Goal: Task Accomplishment & Management: Use online tool/utility

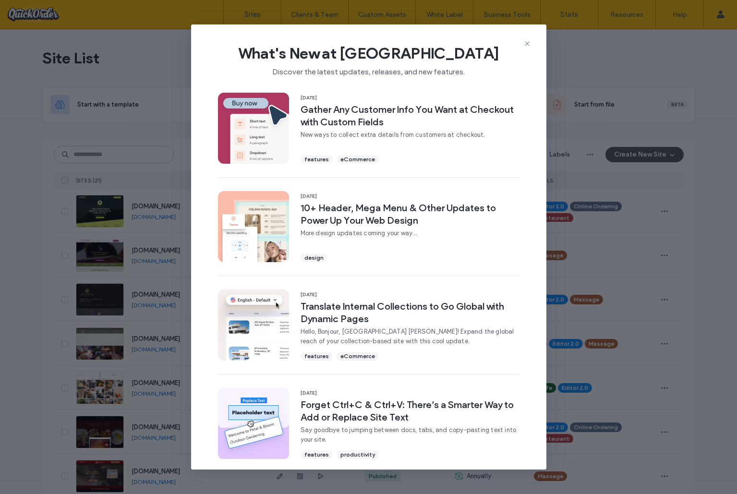
click at [529, 42] on icon at bounding box center [527, 44] width 8 height 8
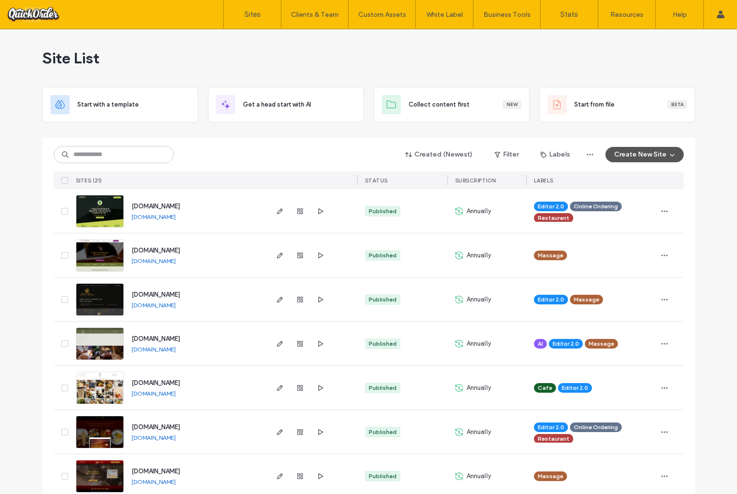
click at [516, 46] on div "Site List" at bounding box center [368, 58] width 653 height 58
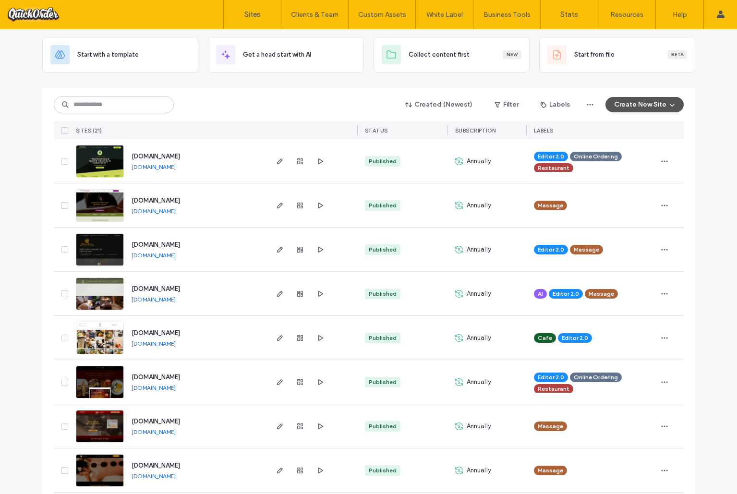
scroll to position [49, 0]
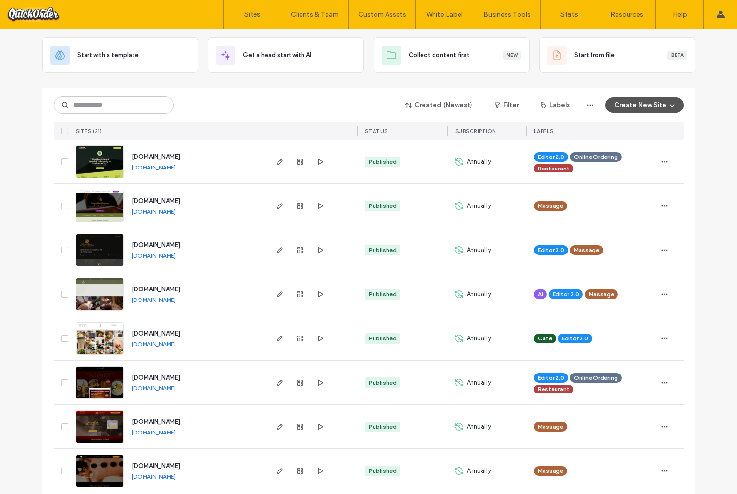
click at [218, 91] on div "Created (Newest) Filter Labels Create New Site SITES (21) STATUS SUBSCRIPTION L…" at bounding box center [369, 113] width 630 height 51
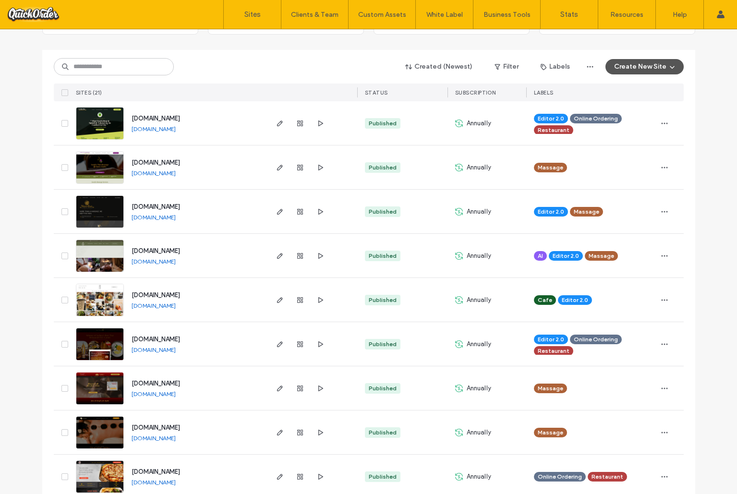
scroll to position [0, 0]
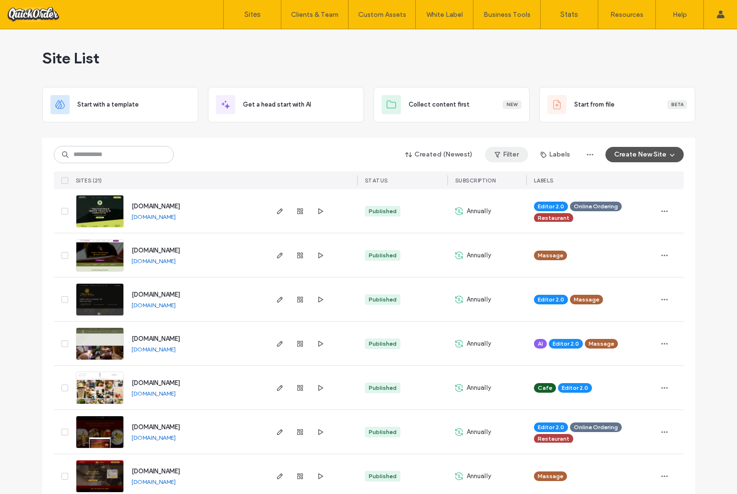
click at [515, 156] on button "Filter" at bounding box center [506, 154] width 43 height 15
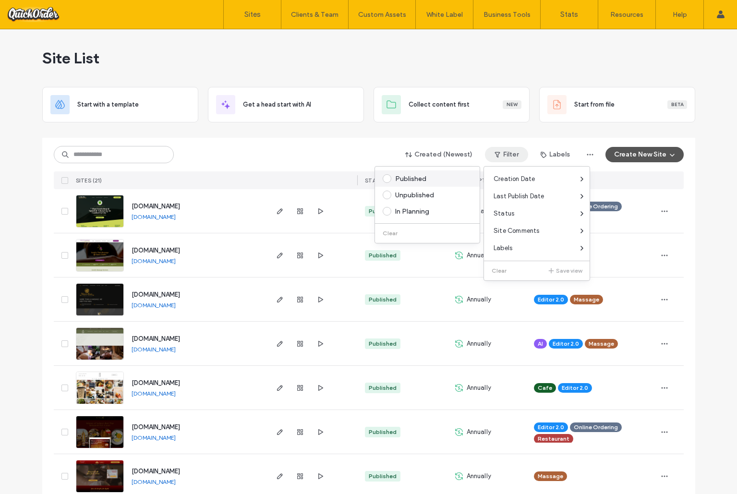
click at [416, 180] on div "Published" at bounding box center [431, 179] width 73 height 8
click at [602, 70] on div "Site List" at bounding box center [368, 58] width 653 height 58
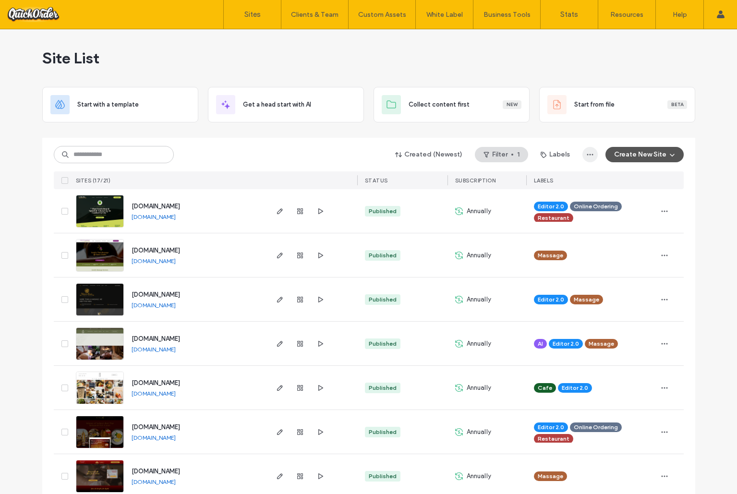
click at [588, 154] on icon "button" at bounding box center [590, 155] width 8 height 8
click at [562, 154] on button "Labels" at bounding box center [555, 154] width 47 height 15
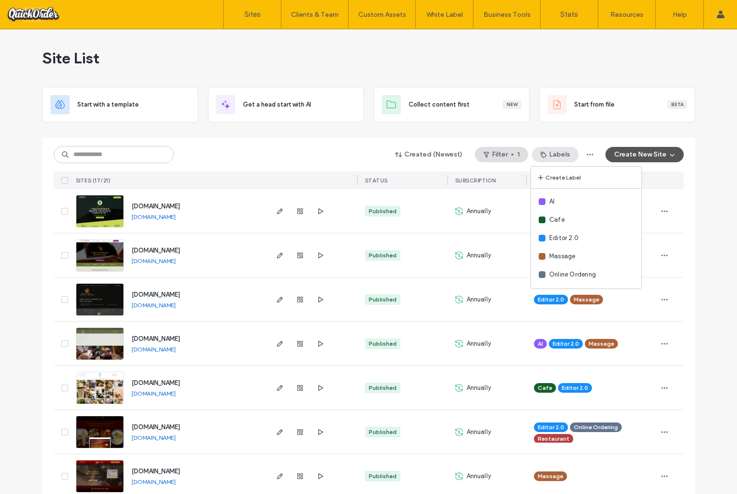
click at [562, 154] on button "Labels" at bounding box center [555, 154] width 47 height 15
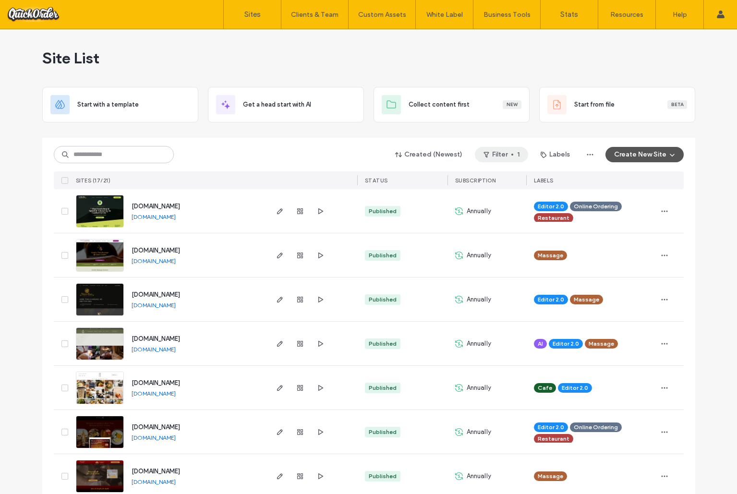
click at [491, 155] on button "Filter 1" at bounding box center [501, 154] width 53 height 15
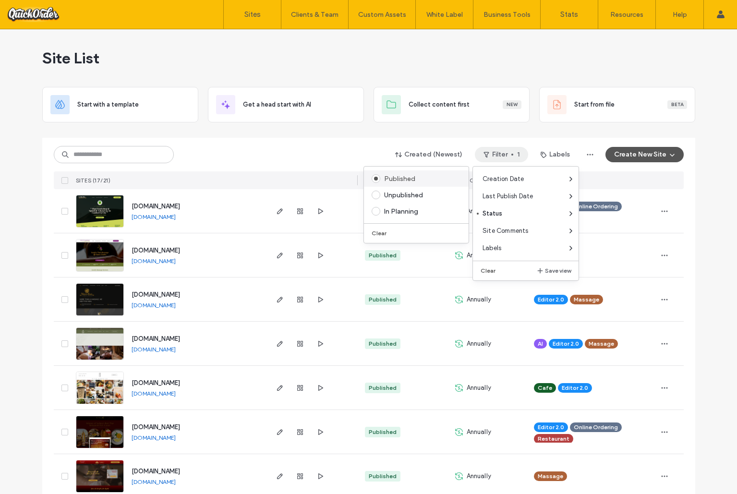
click at [376, 179] on span at bounding box center [376, 178] width 9 height 9
click at [385, 232] on button "Clear" at bounding box center [380, 234] width 24 height 12
click at [347, 153] on div "Created (Newest) Filter Labels Create New Site" at bounding box center [369, 154] width 630 height 18
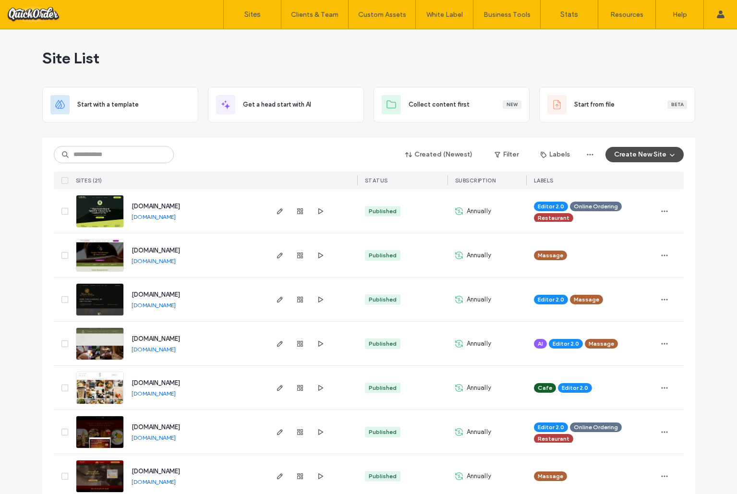
click at [628, 153] on button "Create New Site" at bounding box center [644, 154] width 78 height 15
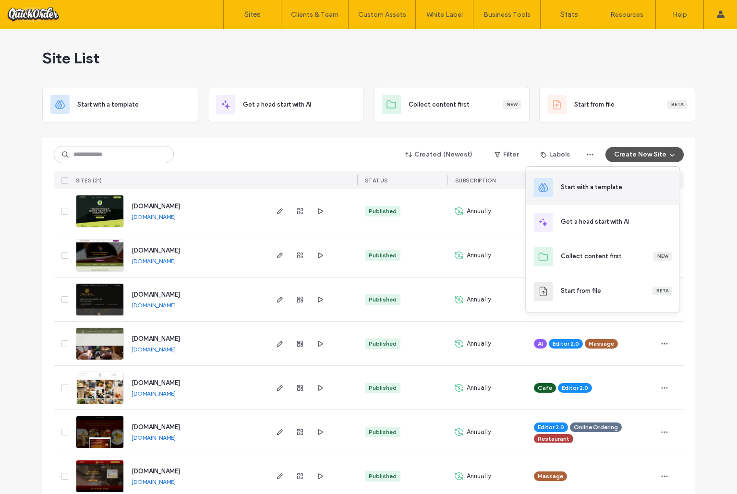
click at [592, 195] on div "Start with a template" at bounding box center [603, 187] width 154 height 35
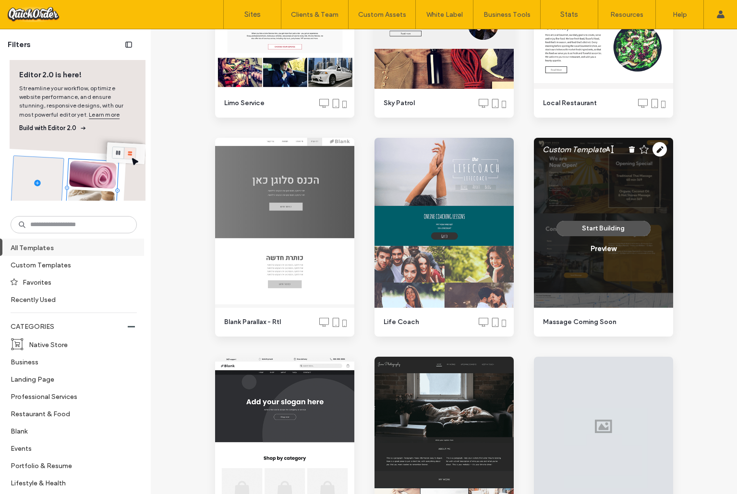
scroll to position [9176, 0]
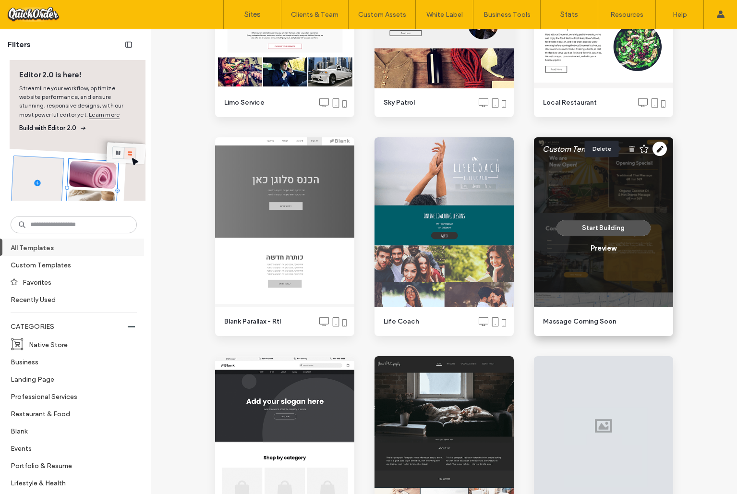
click at [629, 149] on use at bounding box center [632, 149] width 6 height 6
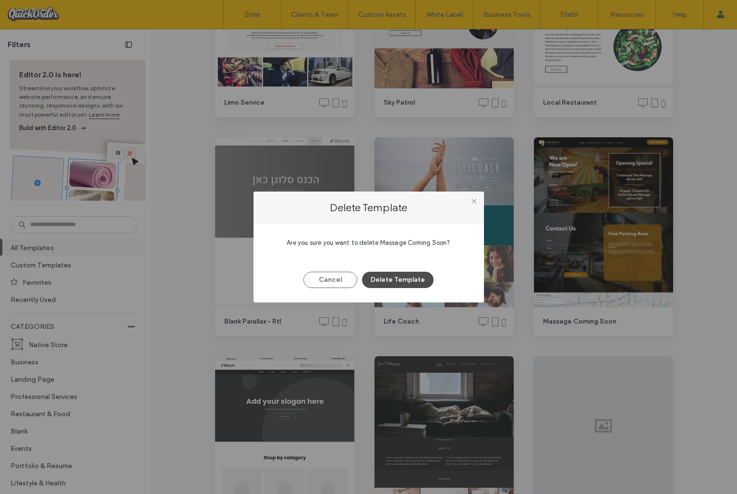
click at [393, 276] on button "Delete Template" at bounding box center [398, 280] width 72 height 16
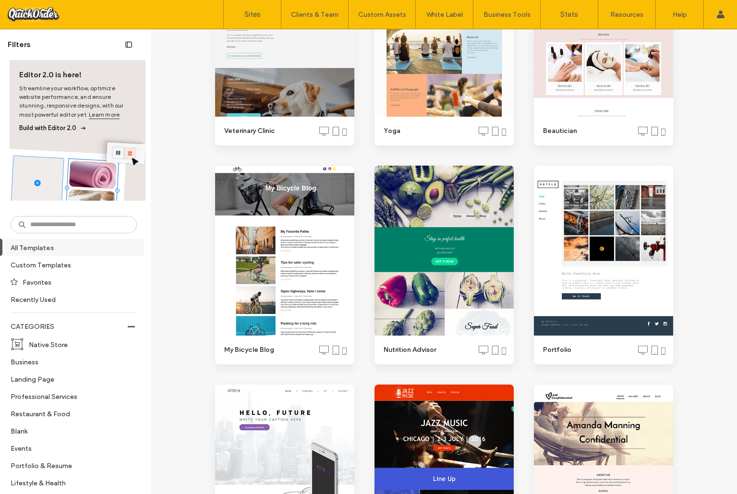
scroll to position [8490, 0]
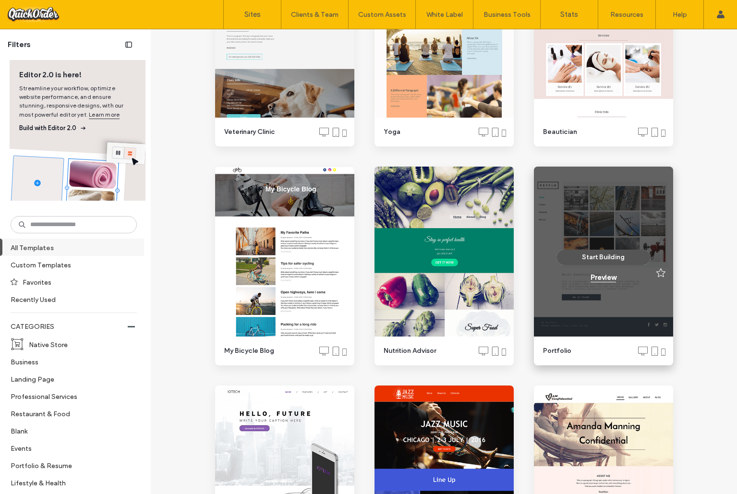
click at [599, 278] on div "Preview" at bounding box center [602, 277] width 25 height 9
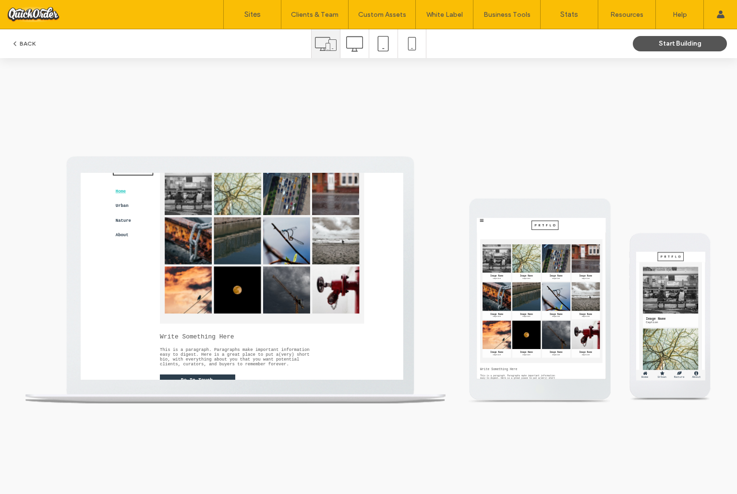
scroll to position [0, 0]
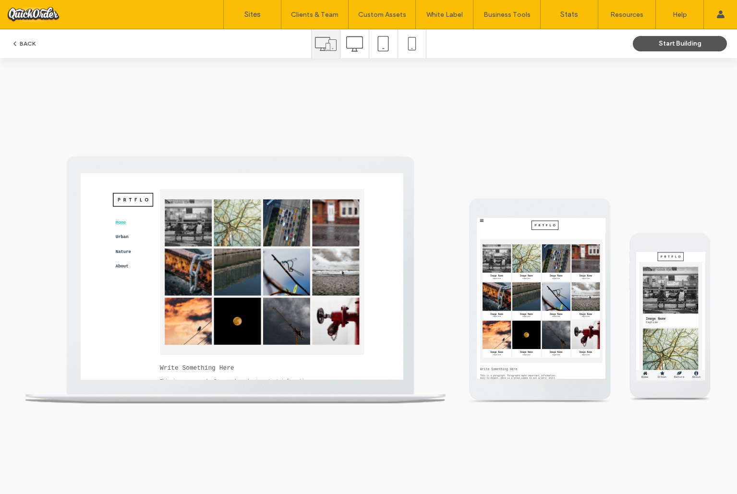
click at [24, 43] on button "BACK" at bounding box center [23, 44] width 24 height 12
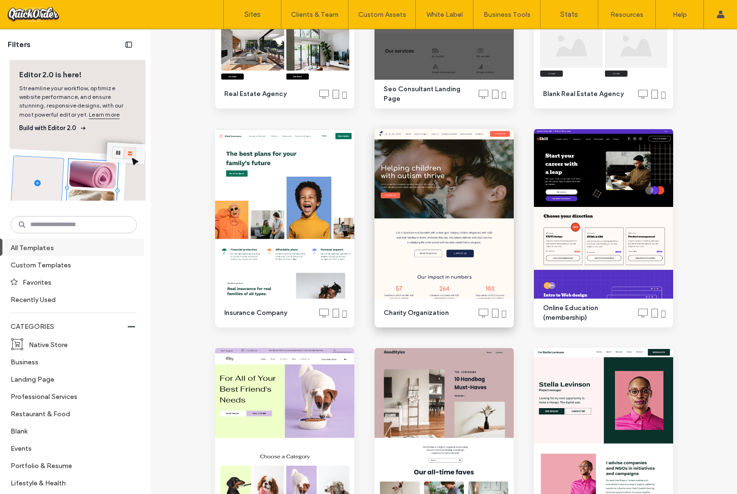
scroll to position [884, 0]
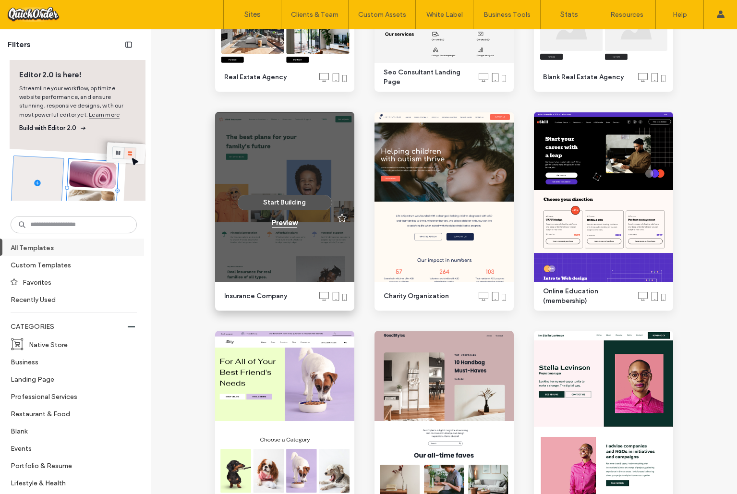
click at [289, 223] on div "Preview" at bounding box center [284, 222] width 25 height 9
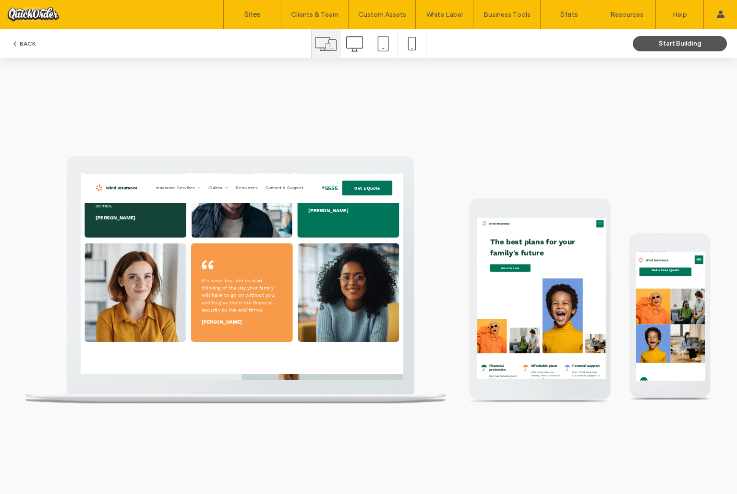
scroll to position [1979, 0]
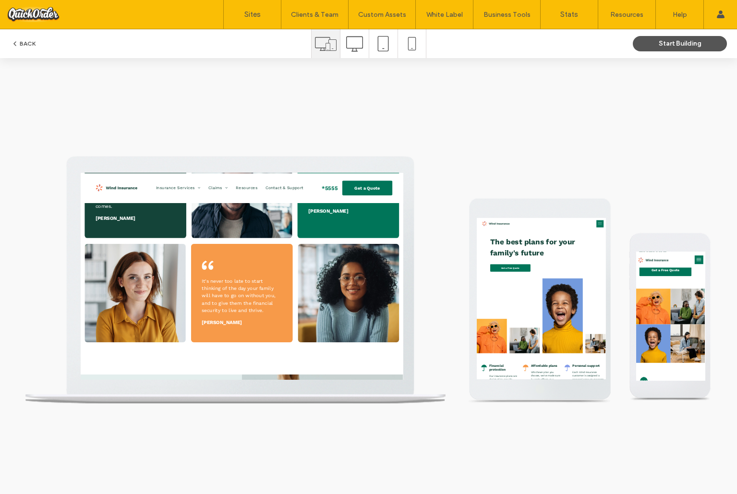
click at [30, 44] on button "BACK" at bounding box center [23, 44] width 24 height 12
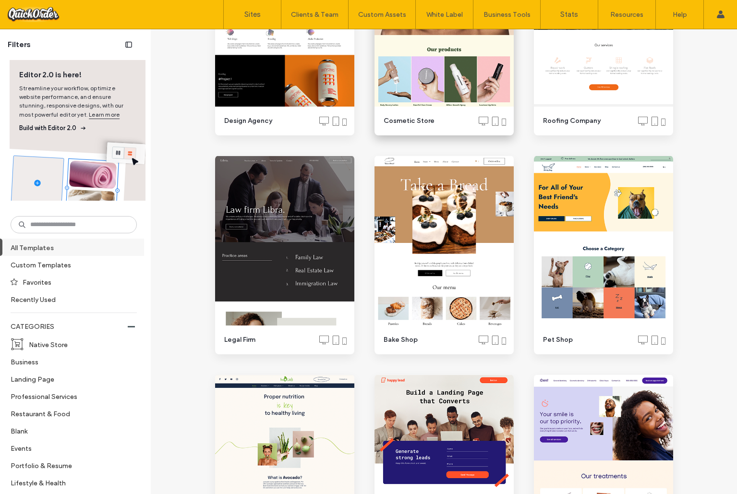
scroll to position [1497, 0]
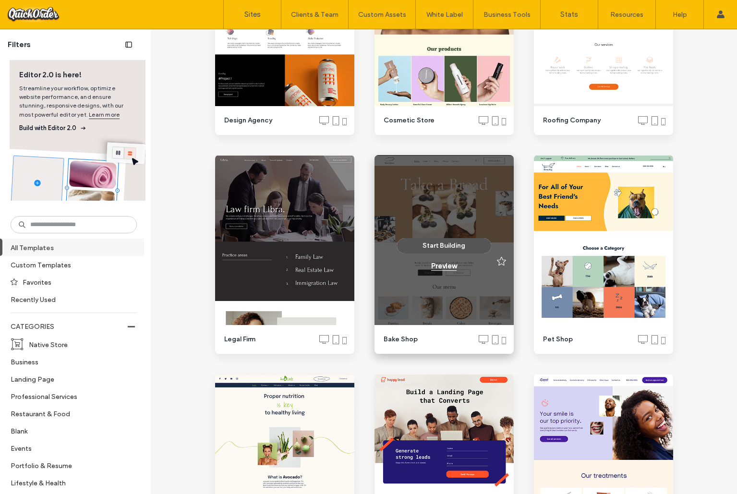
click at [443, 266] on div "Preview" at bounding box center [443, 266] width 25 height 9
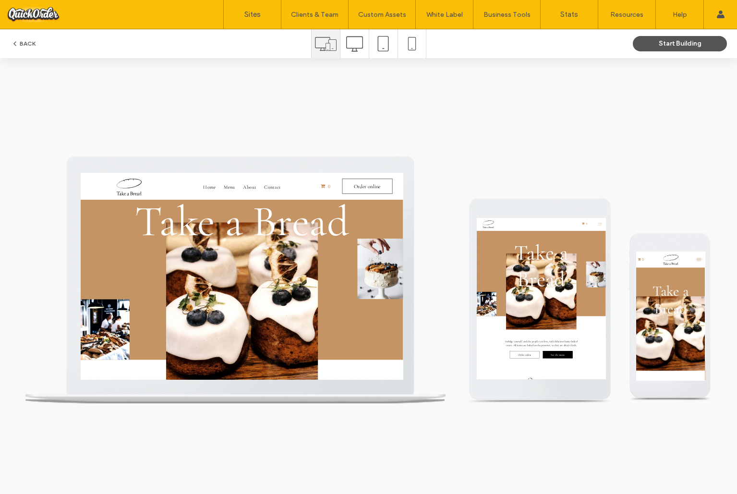
scroll to position [0, 0]
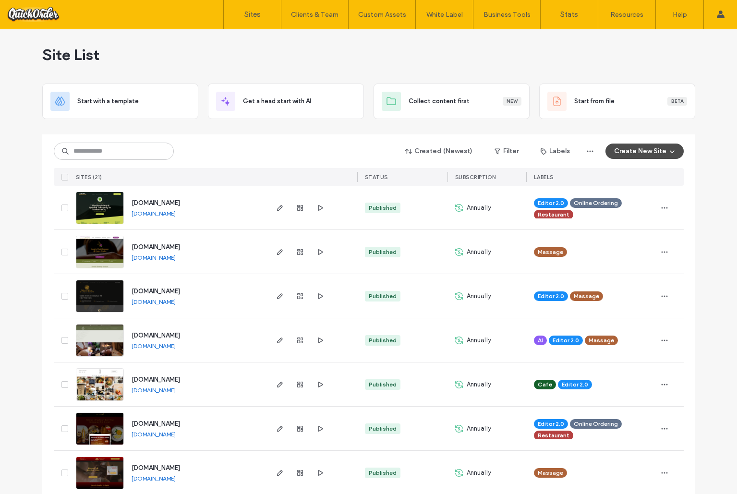
click at [668, 150] on icon "button" at bounding box center [672, 151] width 8 height 8
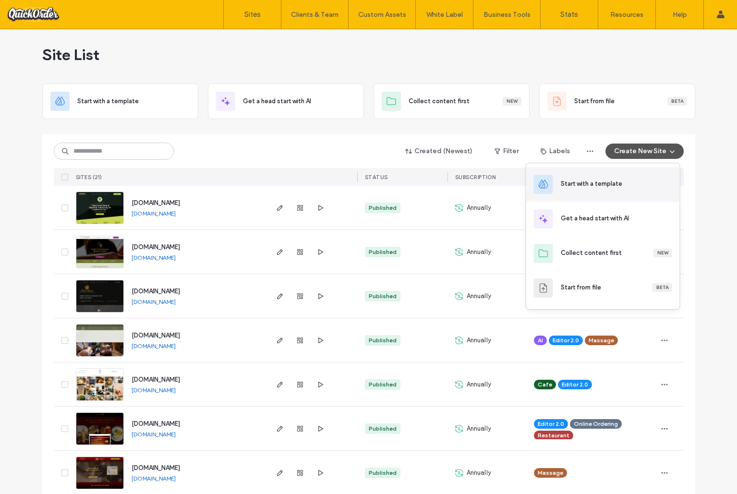
click at [639, 187] on div "Start with a template" at bounding box center [616, 184] width 111 height 10
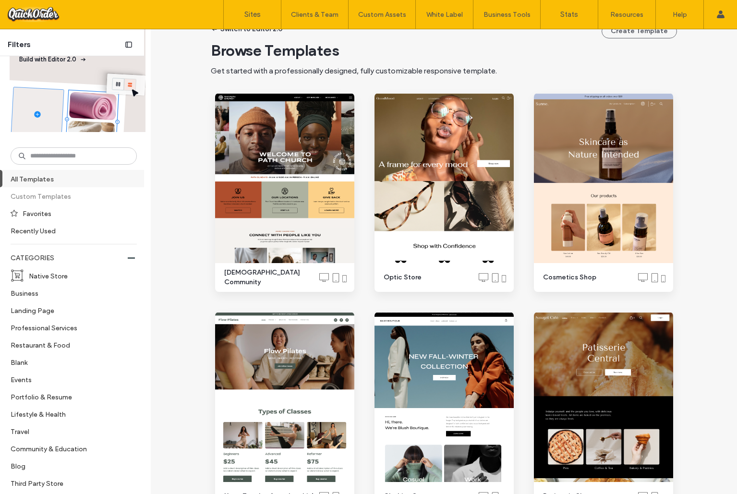
scroll to position [74, 0]
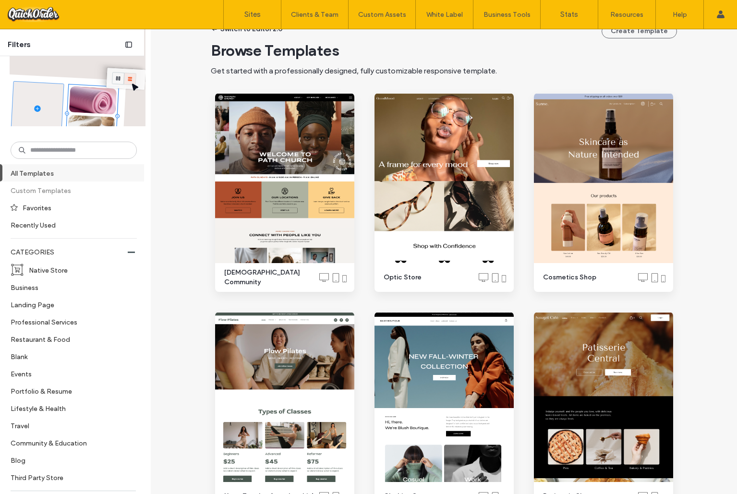
click at [99, 188] on label "Custom Templates" at bounding box center [70, 190] width 118 height 17
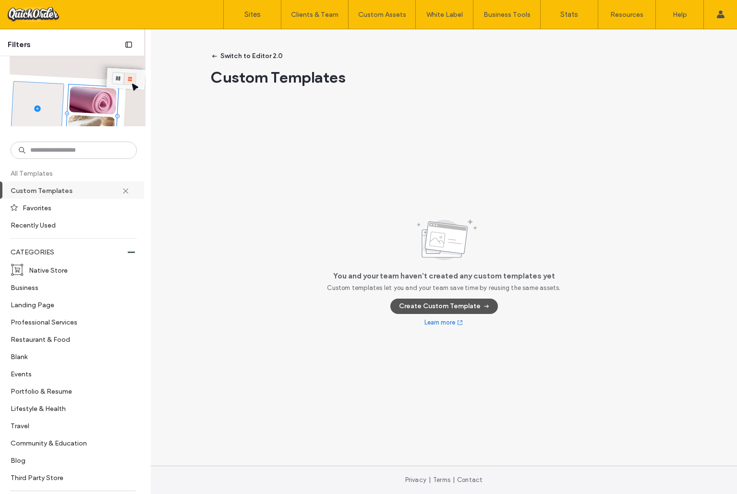
click at [100, 178] on label "All Templates" at bounding box center [73, 173] width 124 height 17
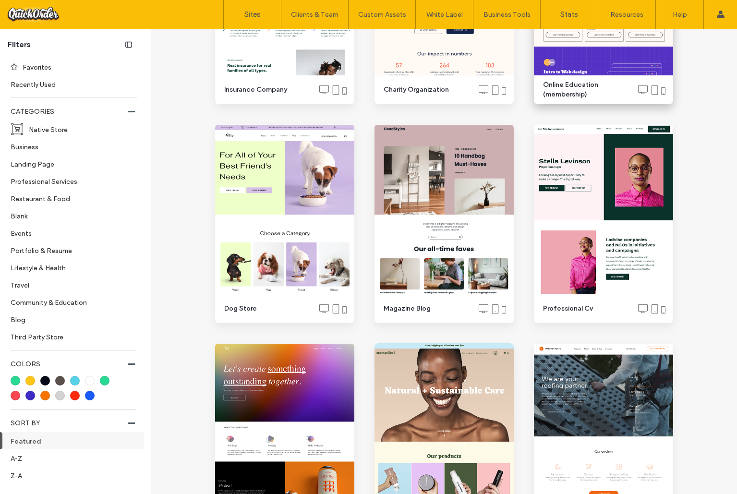
scroll to position [1093, 0]
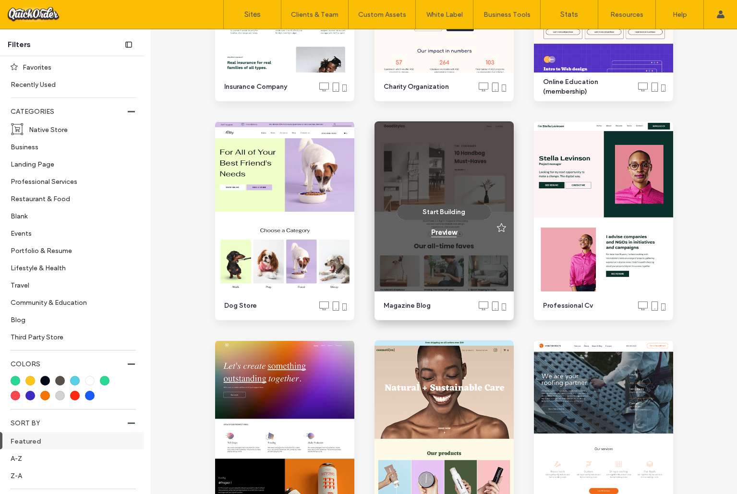
click at [440, 234] on div "Preview" at bounding box center [443, 232] width 25 height 9
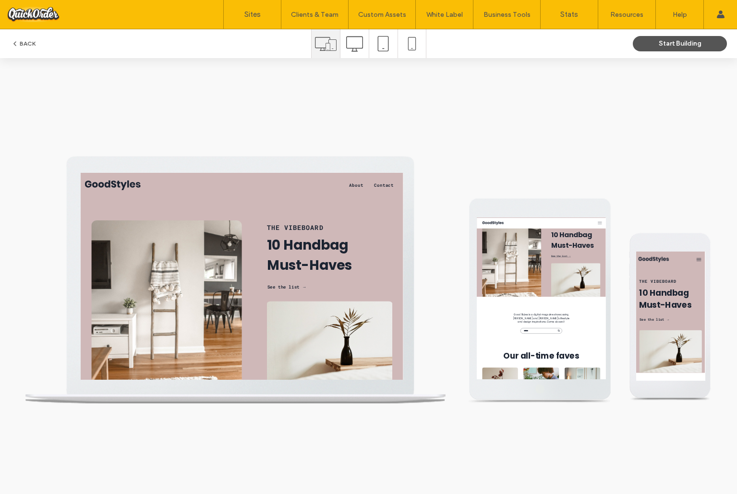
scroll to position [81, 0]
click at [30, 41] on button "BACK" at bounding box center [23, 44] width 24 height 12
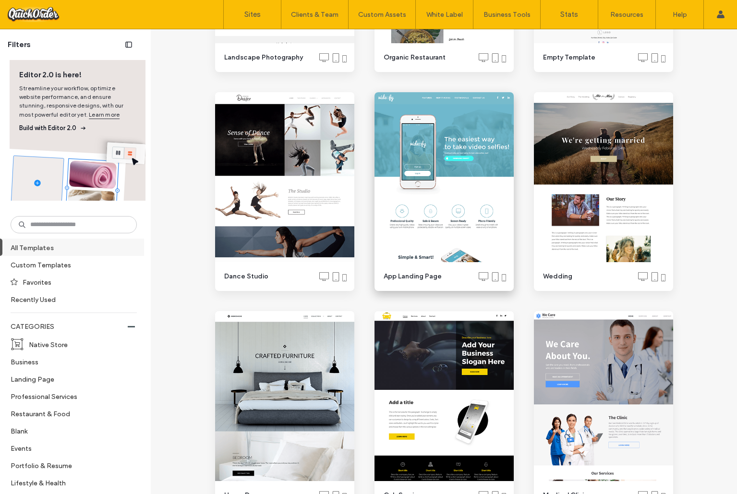
scroll to position [5283, 0]
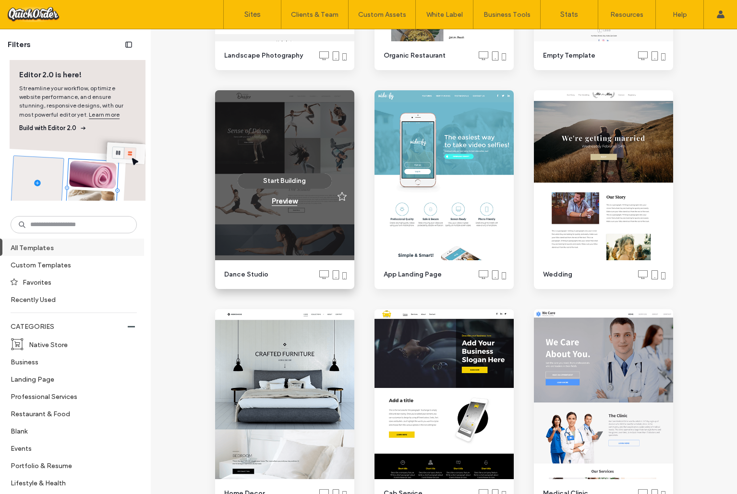
click at [284, 199] on div "Preview" at bounding box center [284, 201] width 25 height 9
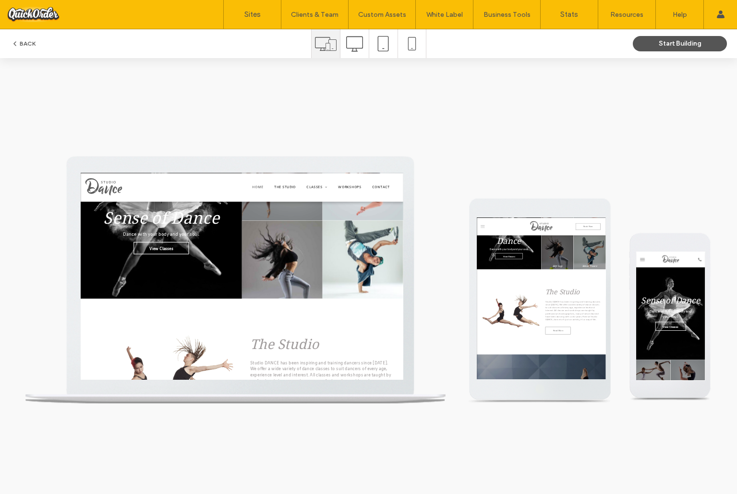
scroll to position [0, 0]
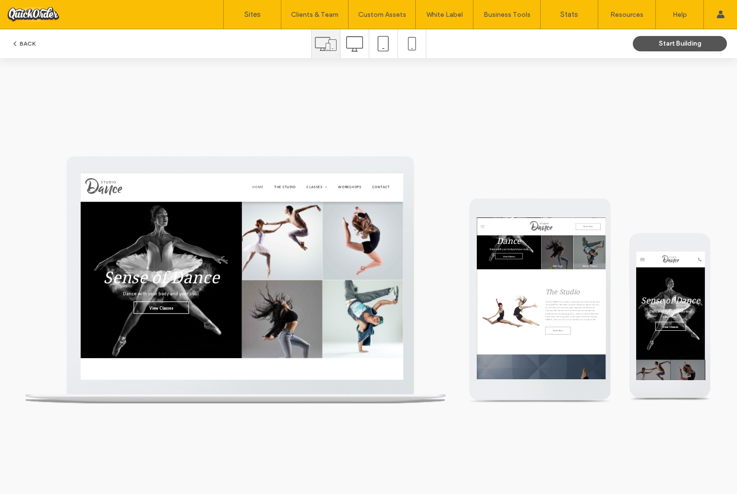
click at [28, 41] on button "BACK" at bounding box center [23, 44] width 24 height 12
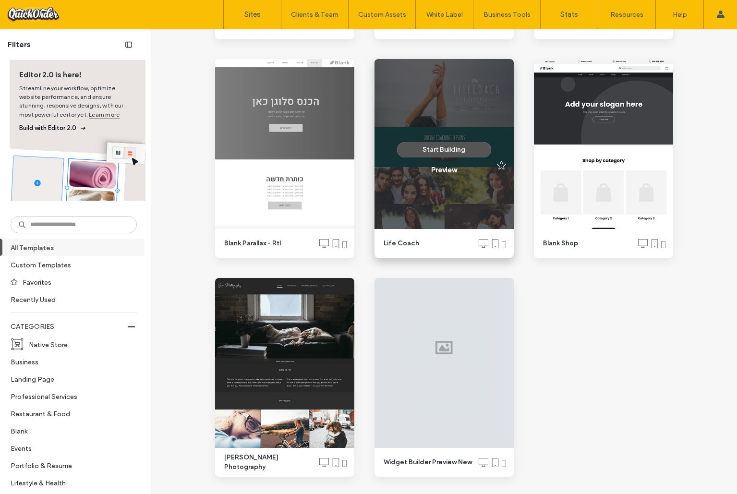
scroll to position [9256, 0]
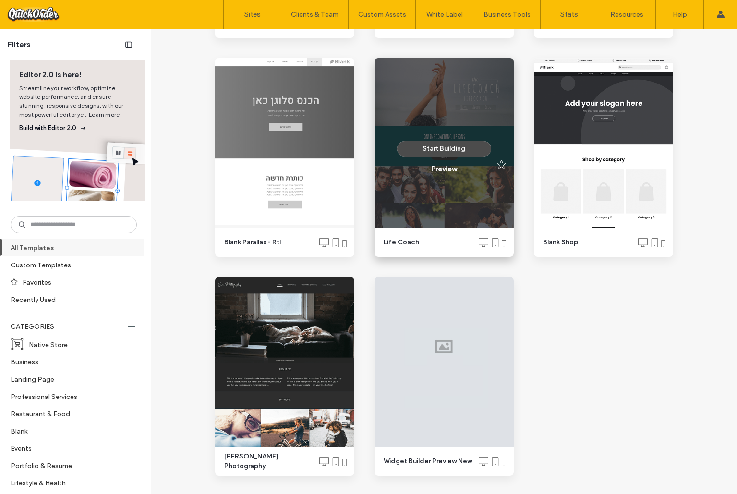
click at [453, 145] on button "Start Building" at bounding box center [444, 148] width 94 height 15
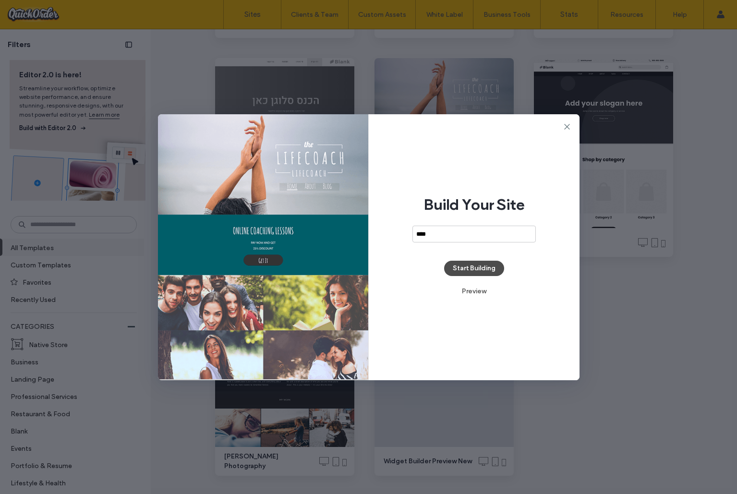
type input "****"
click at [469, 275] on button "Start Building" at bounding box center [474, 268] width 60 height 15
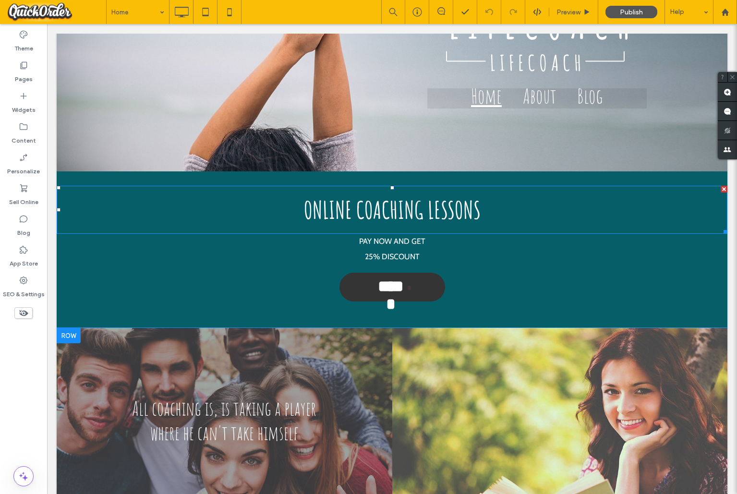
scroll to position [137, 0]
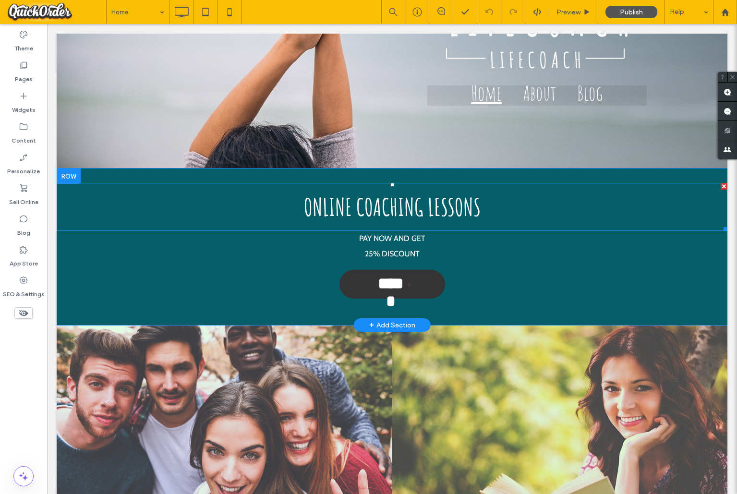
click at [410, 205] on span "ONLINE COACHING LESSONS" at bounding box center [392, 207] width 177 height 30
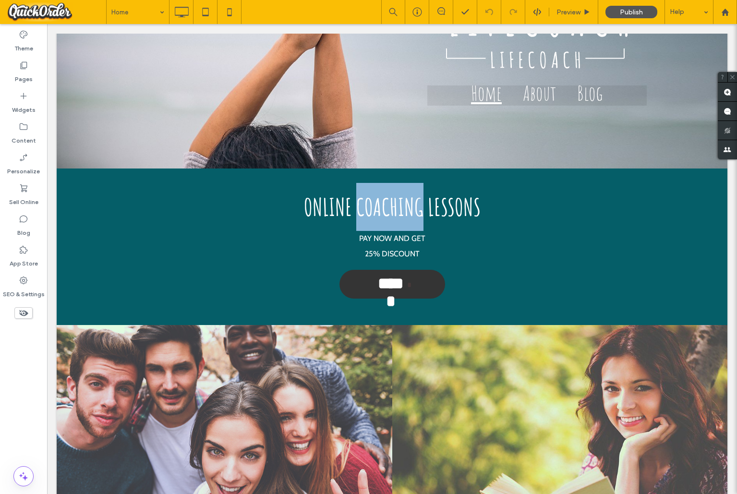
click at [410, 205] on span "ONLINE COACHING LESSONS" at bounding box center [392, 207] width 177 height 30
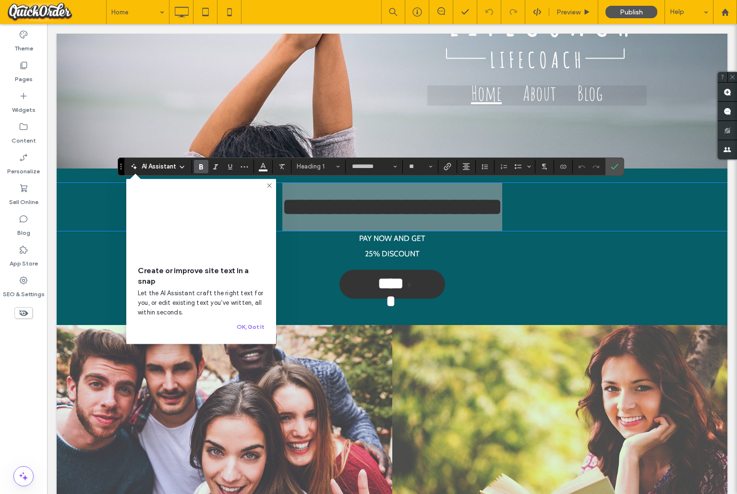
click at [269, 185] on use at bounding box center [269, 185] width 4 height 4
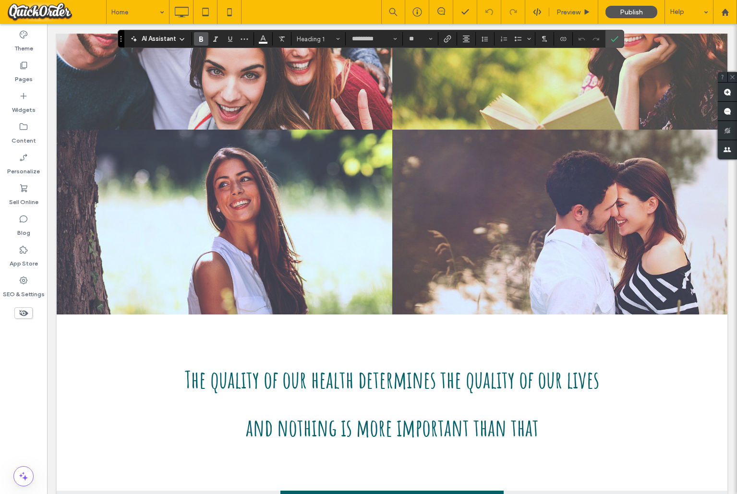
scroll to position [235, 0]
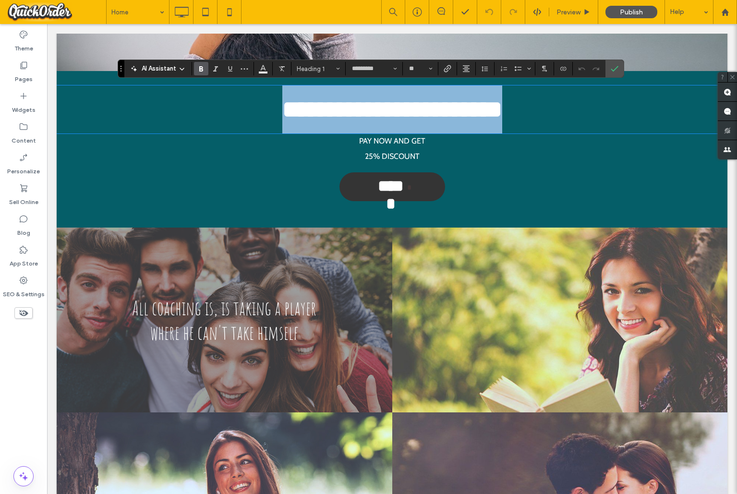
click at [304, 243] on link at bounding box center [224, 320] width 355 height 196
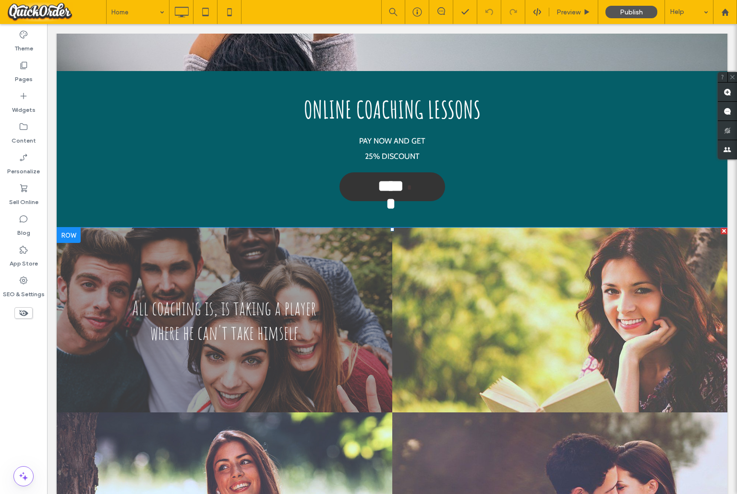
click at [304, 243] on link at bounding box center [224, 320] width 355 height 196
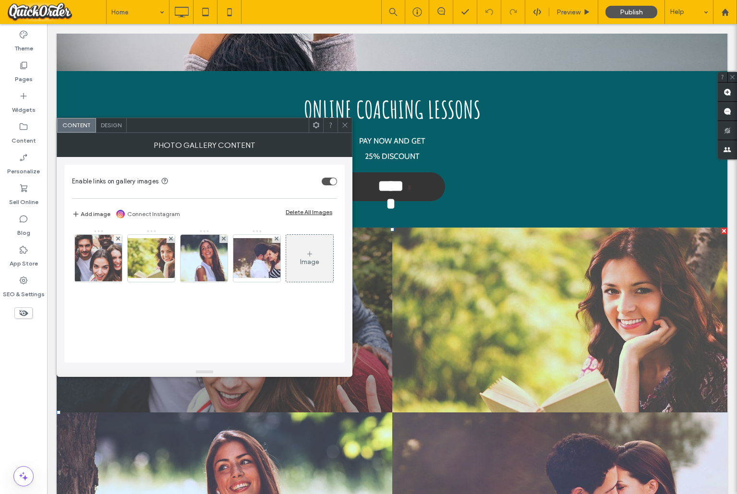
click at [304, 243] on div "Image" at bounding box center [204, 260] width 264 height 62
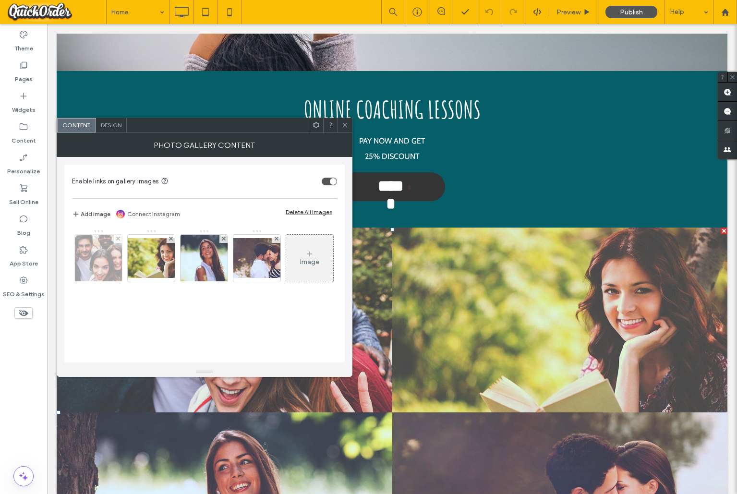
click at [86, 242] on img at bounding box center [98, 258] width 90 height 47
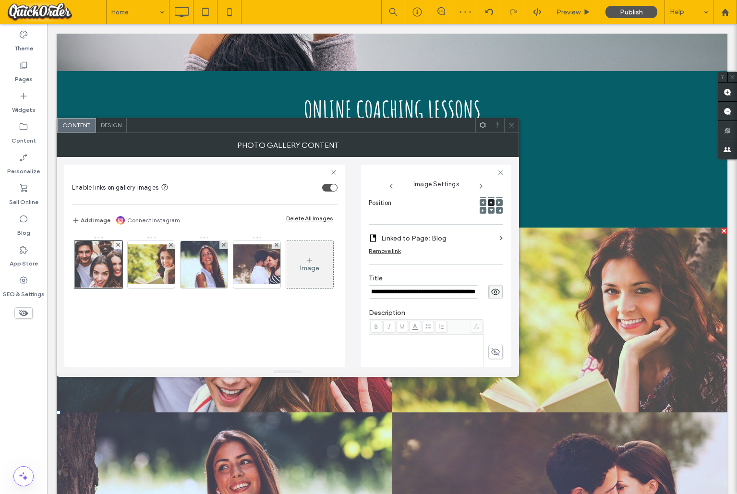
scroll to position [0, 0]
click at [514, 122] on icon at bounding box center [511, 124] width 7 height 7
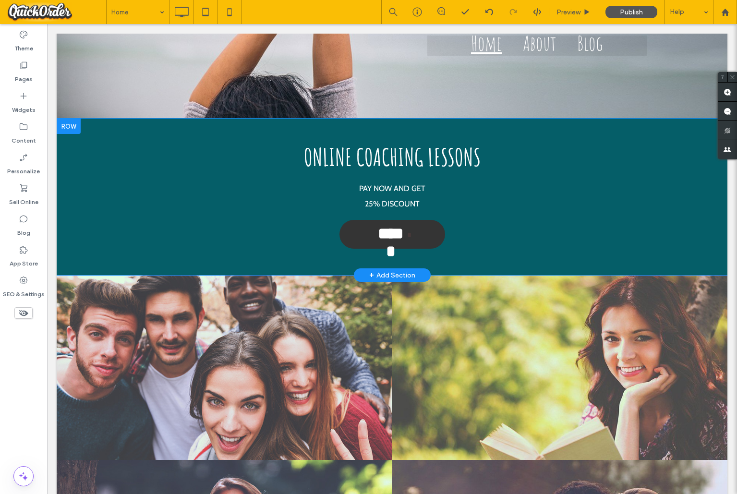
scroll to position [200, 0]
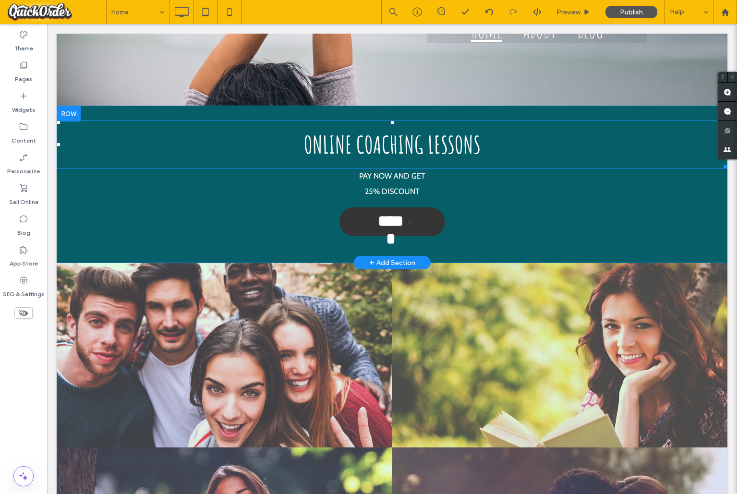
click at [448, 141] on span "ONLINE COACHING LESSONS" at bounding box center [392, 144] width 177 height 30
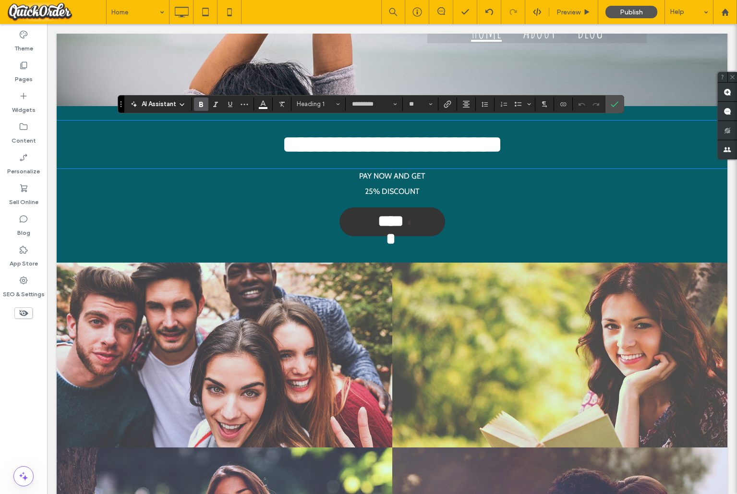
click at [448, 141] on span "**********" at bounding box center [392, 144] width 220 height 24
click at [616, 101] on icon "Confirm" at bounding box center [615, 104] width 8 height 8
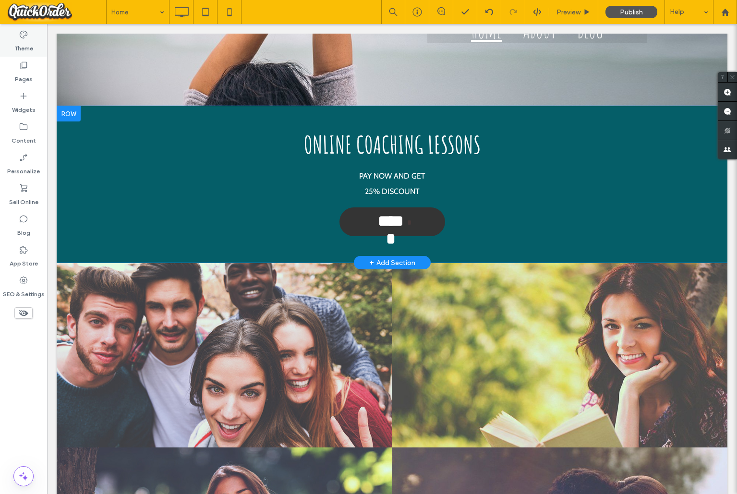
click at [32, 35] on div "Theme" at bounding box center [23, 41] width 47 height 31
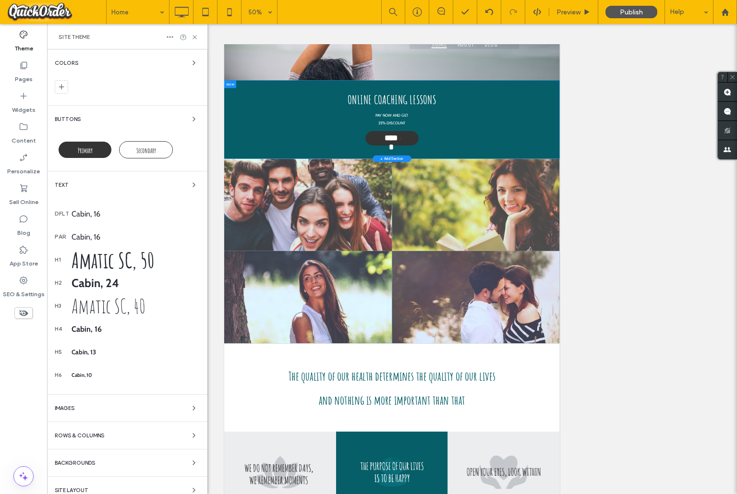
scroll to position [191, 0]
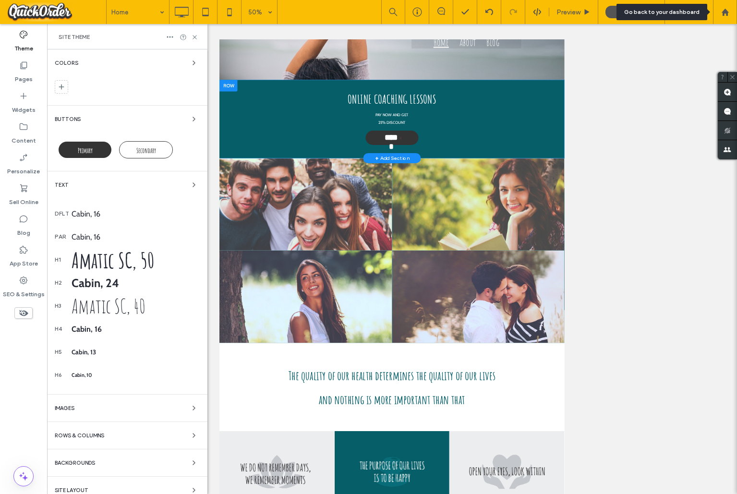
click at [723, 12] on use at bounding box center [724, 11] width 7 height 7
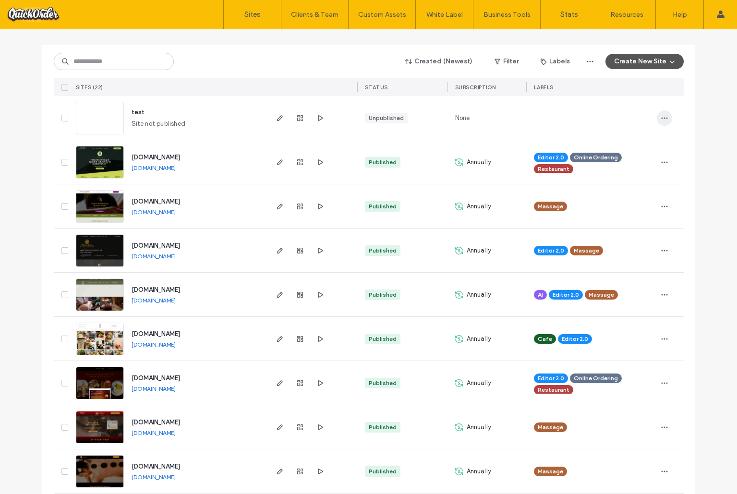
click at [661, 117] on icon "button" at bounding box center [665, 118] width 8 height 8
click at [624, 238] on span "Delete Site" at bounding box center [617, 240] width 33 height 10
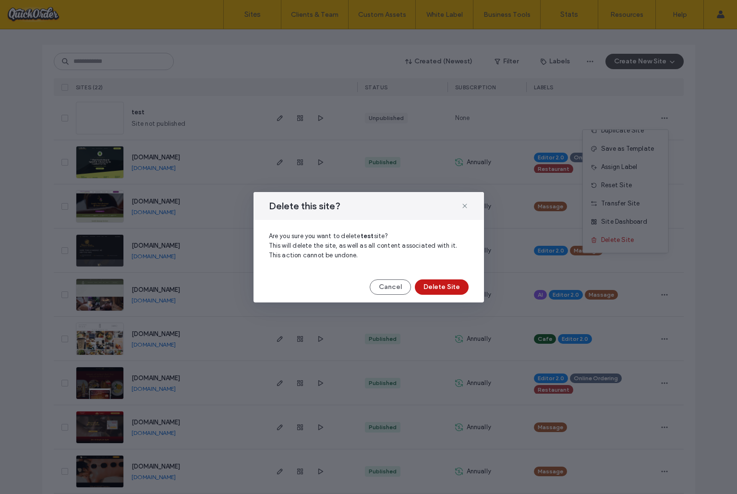
click at [446, 283] on button "Delete Site" at bounding box center [442, 286] width 54 height 15
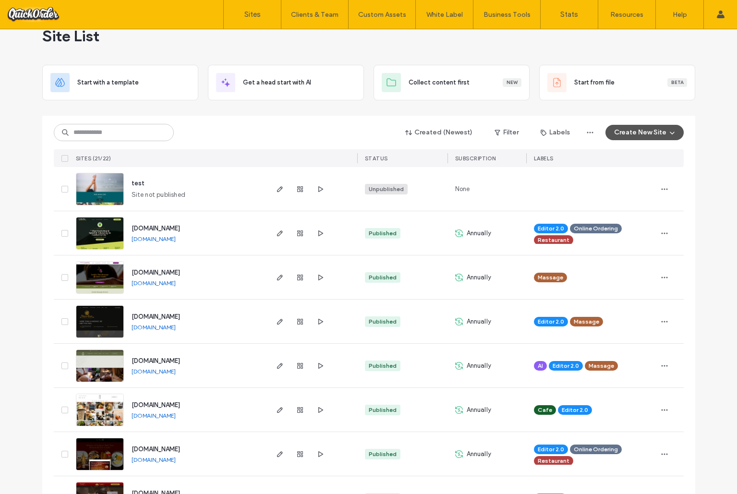
scroll to position [17, 0]
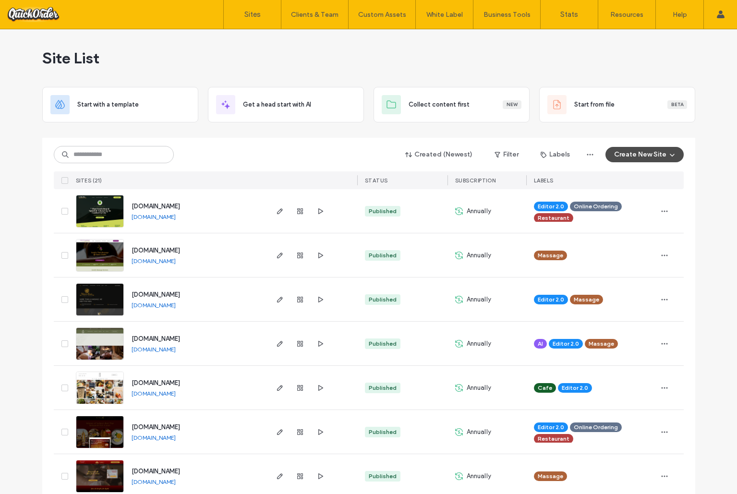
click at [633, 153] on button "Create New Site" at bounding box center [644, 154] width 78 height 15
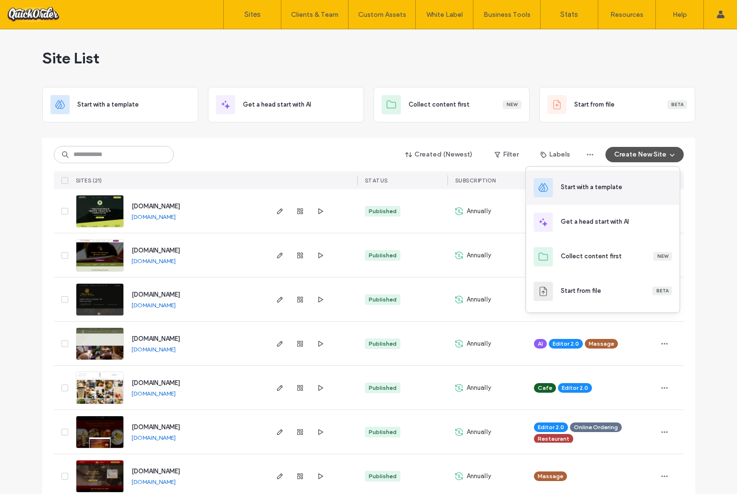
click at [597, 181] on div "Start with a template" at bounding box center [603, 187] width 154 height 35
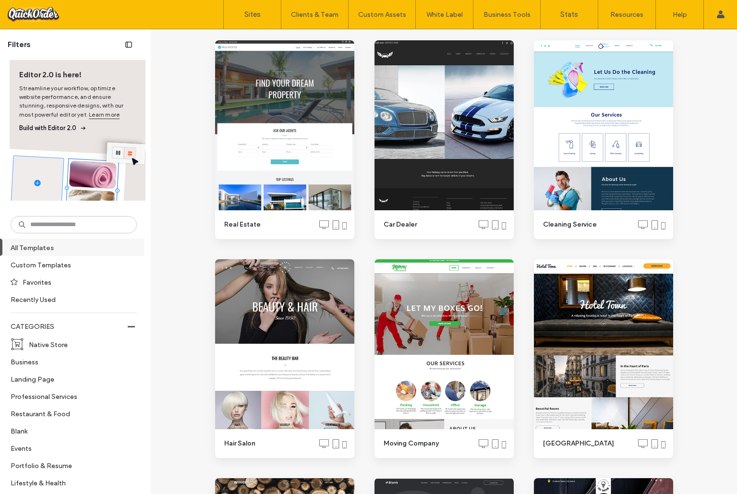
scroll to position [4464, 0]
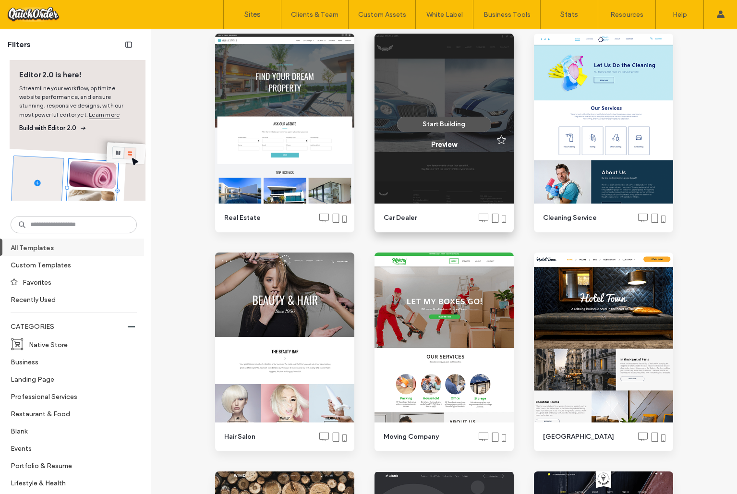
click at [447, 144] on div "Preview" at bounding box center [443, 144] width 25 height 9
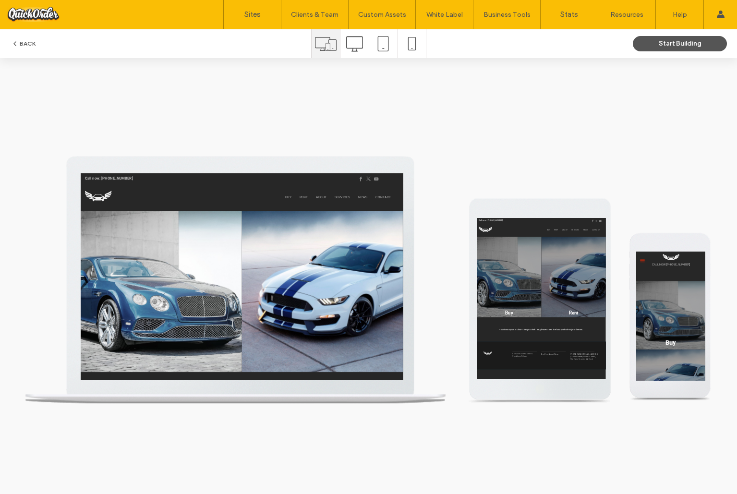
scroll to position [0, 0]
click at [16, 44] on icon "button" at bounding box center [15, 44] width 8 height 8
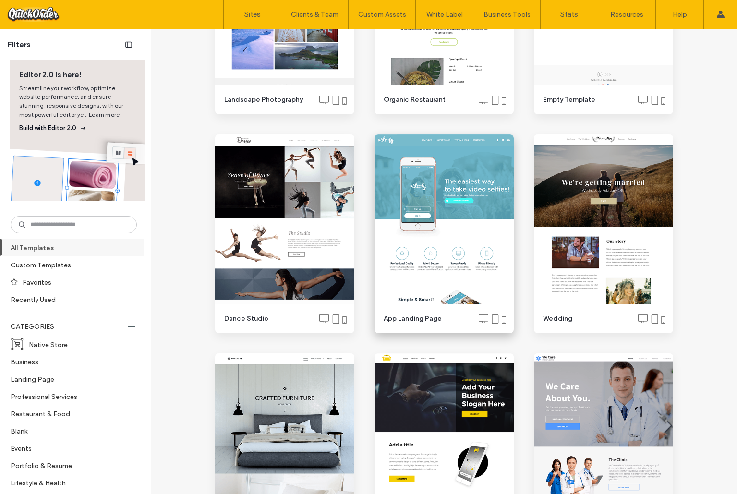
scroll to position [5239, 0]
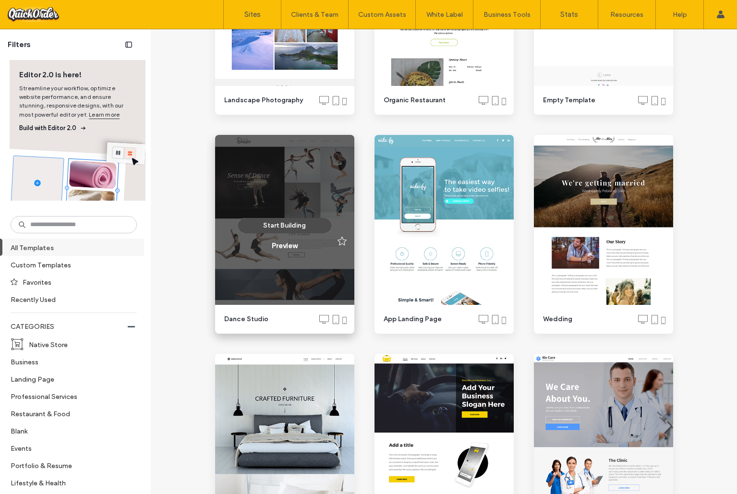
click at [296, 224] on button "Start Building" at bounding box center [285, 225] width 94 height 15
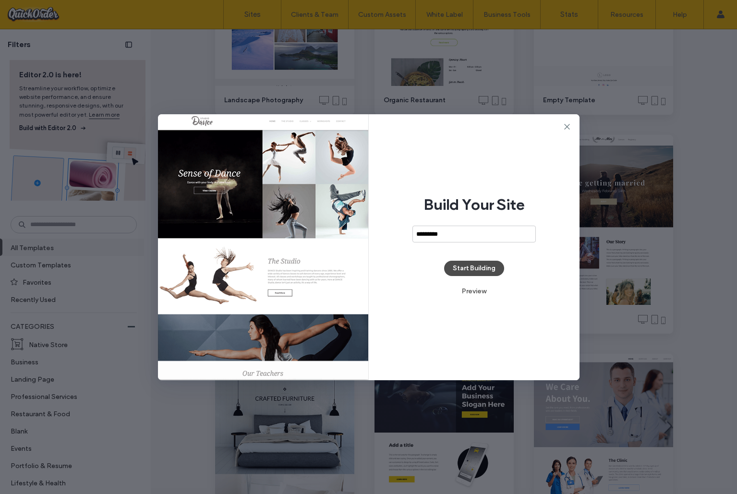
type input "*********"
click at [491, 268] on button "Start Building" at bounding box center [474, 268] width 60 height 15
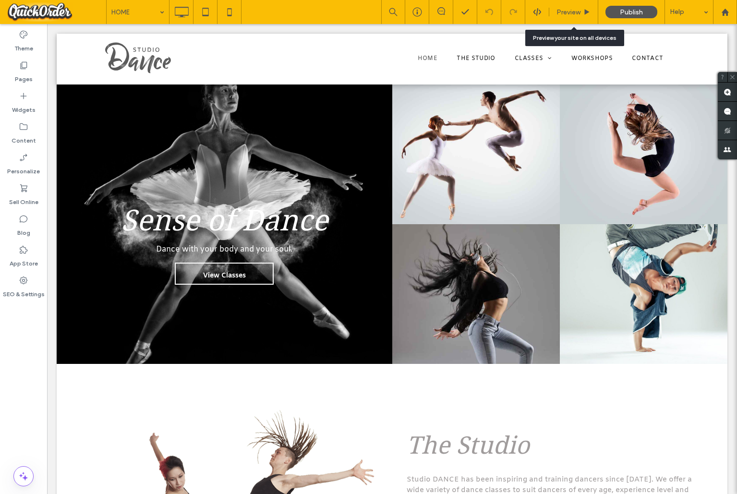
click at [573, 11] on span "Preview" at bounding box center [568, 12] width 24 height 8
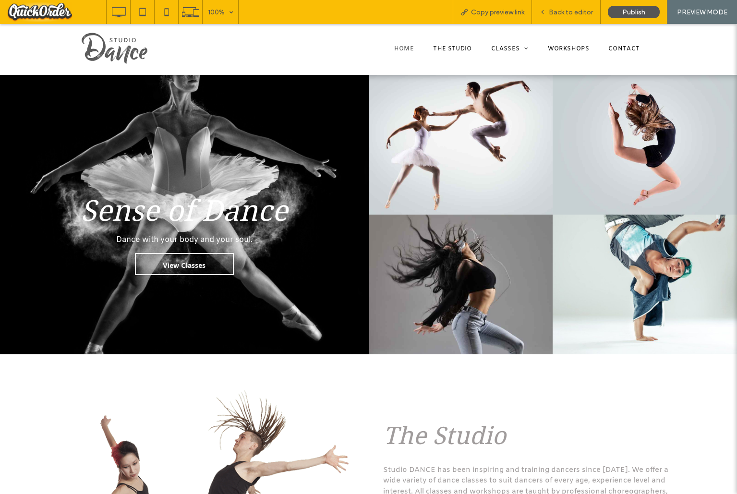
click at [583, 10] on span "Back to editor" at bounding box center [571, 12] width 44 height 8
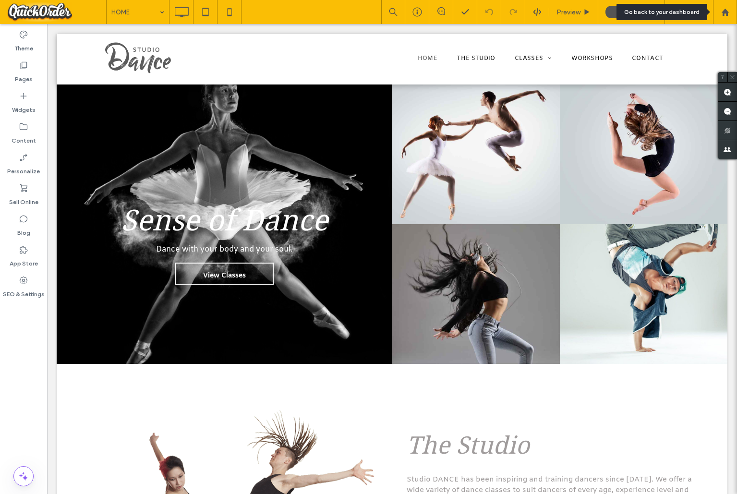
click at [728, 11] on icon at bounding box center [725, 12] width 8 height 8
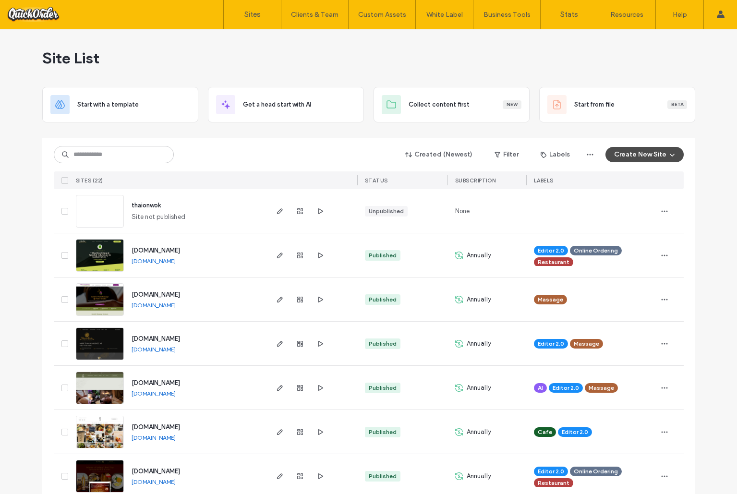
click at [645, 153] on button "Create New Site" at bounding box center [644, 154] width 78 height 15
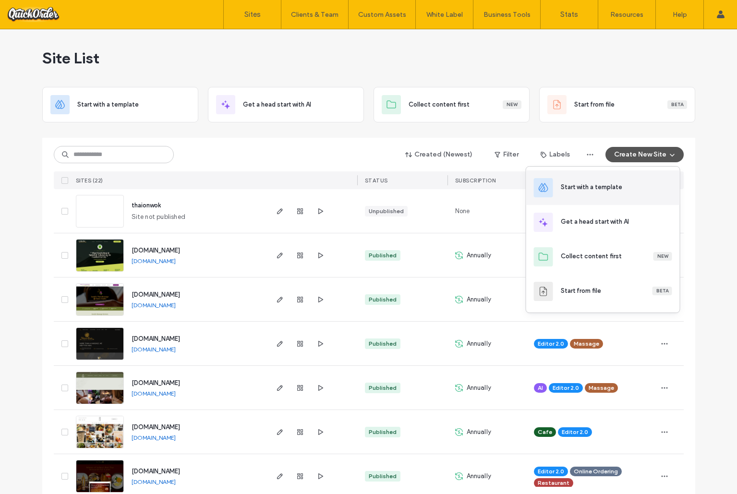
click at [617, 186] on div "Start with a template" at bounding box center [591, 187] width 61 height 10
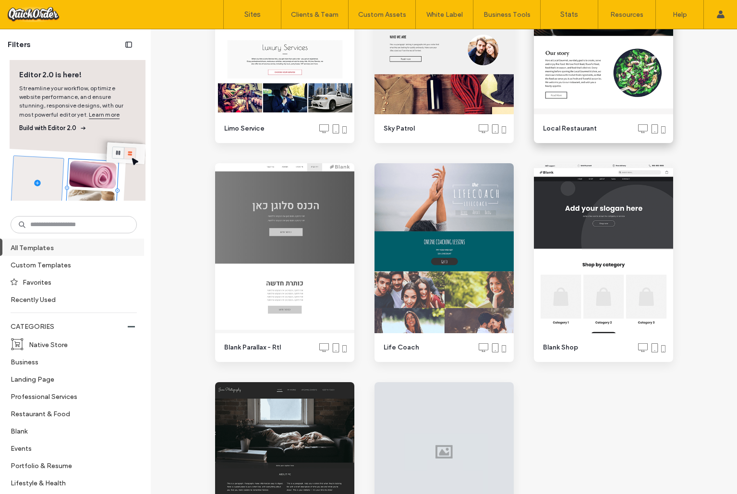
scroll to position [9180, 0]
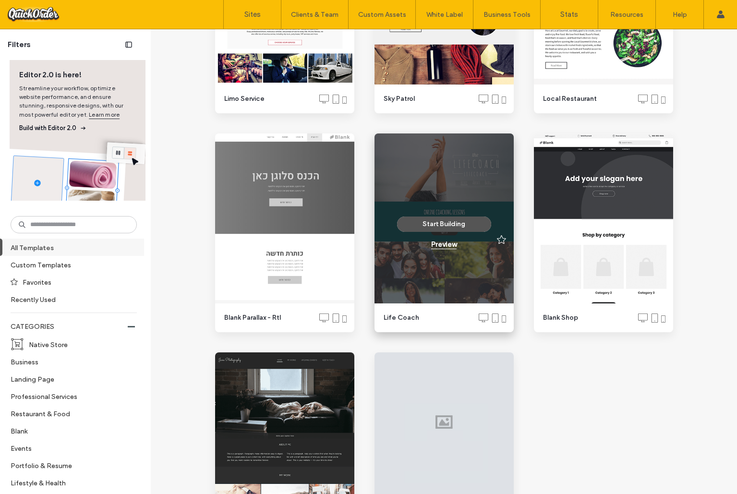
click at [440, 246] on div "Preview" at bounding box center [443, 244] width 25 height 9
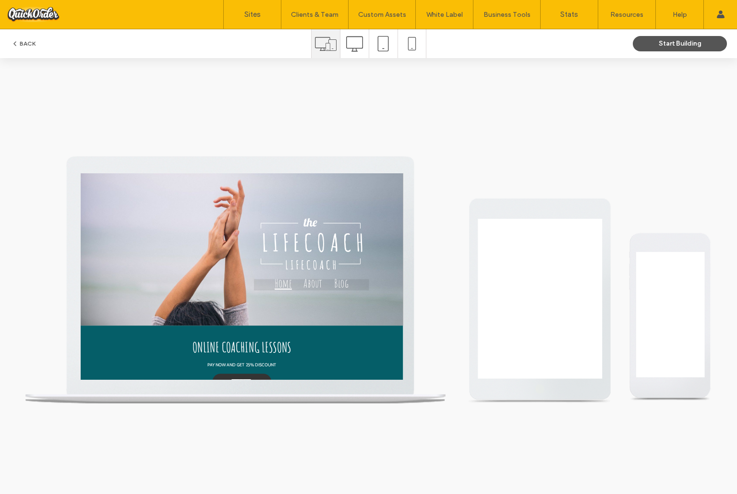
scroll to position [0, 0]
click at [354, 47] on icon at bounding box center [354, 44] width 17 height 17
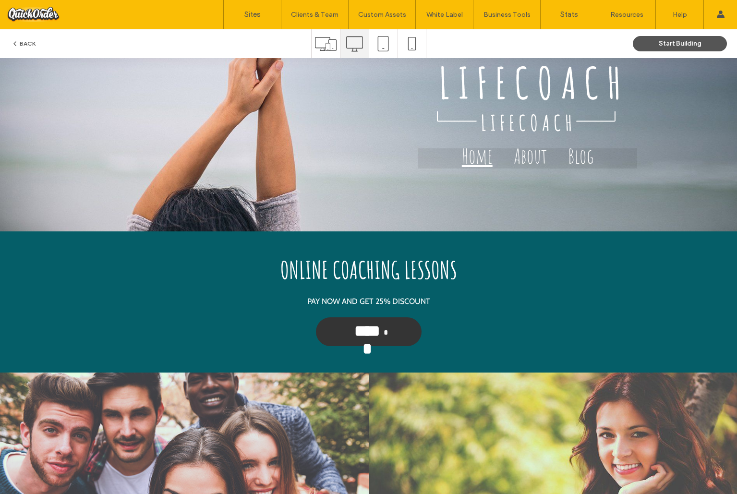
scroll to position [100, 0]
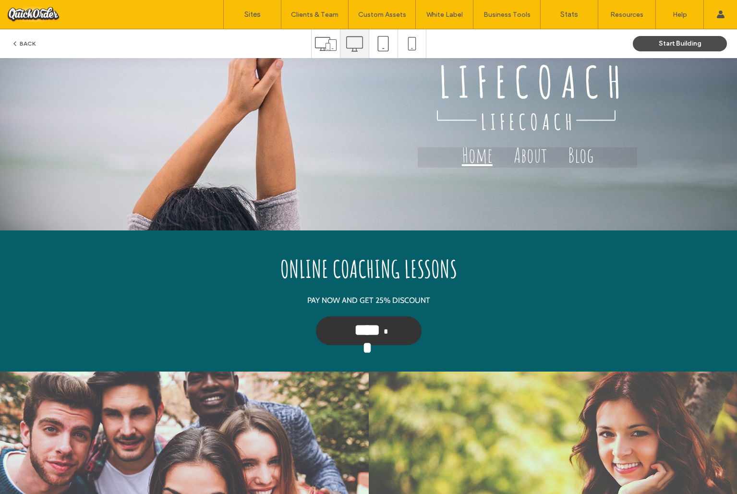
click at [685, 42] on button "Start Building" at bounding box center [680, 43] width 94 height 15
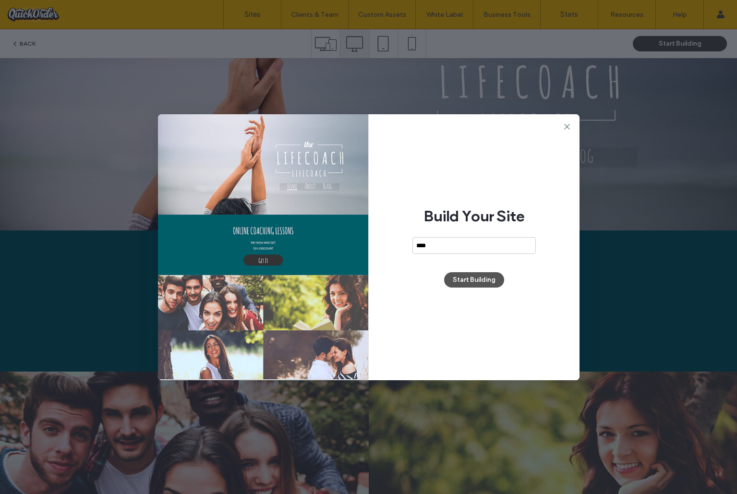
type input "****"
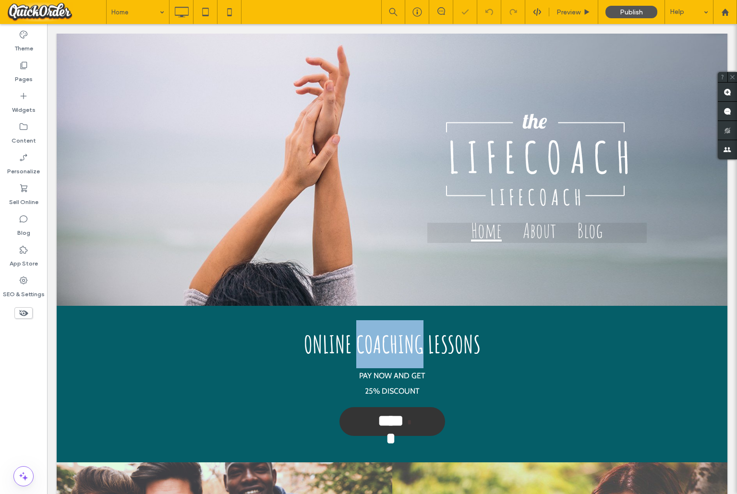
click at [407, 337] on span "ONLINE COACHING LESSONS" at bounding box center [392, 344] width 177 height 30
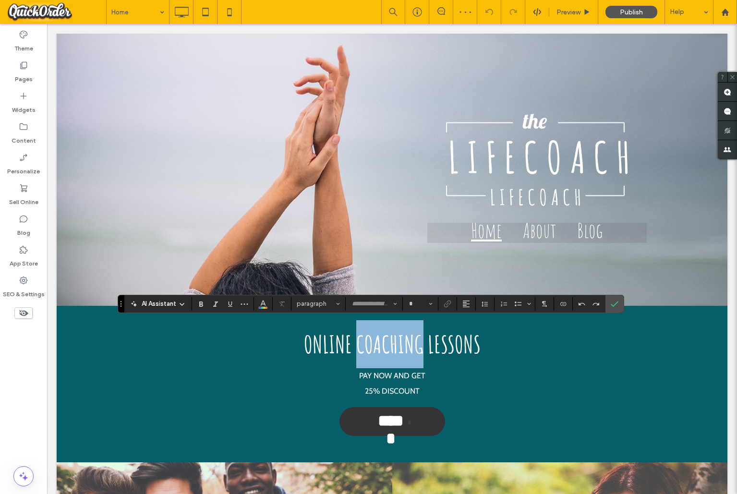
type input "*********"
type input "**"
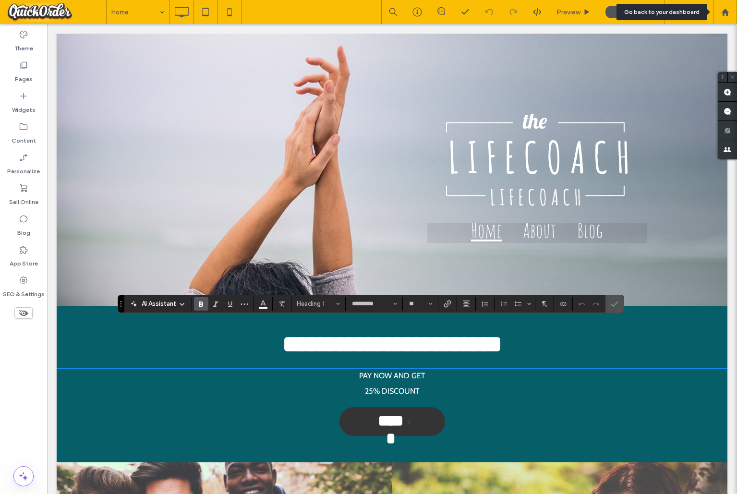
click at [729, 10] on icon at bounding box center [725, 12] width 8 height 8
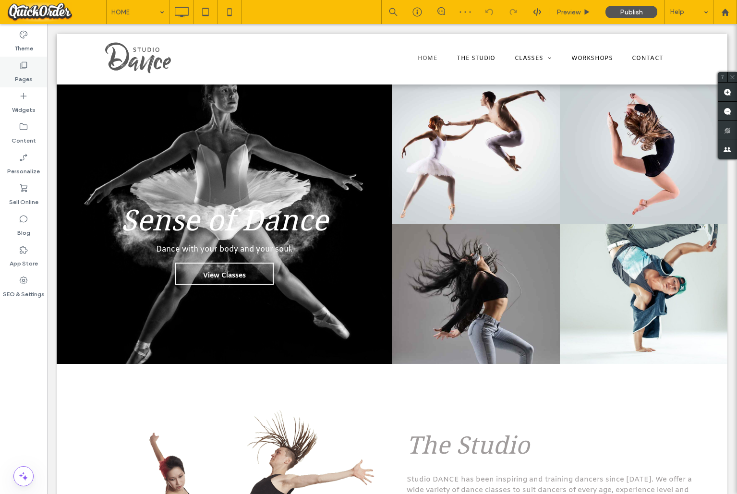
click at [23, 68] on use at bounding box center [24, 65] width 7 height 7
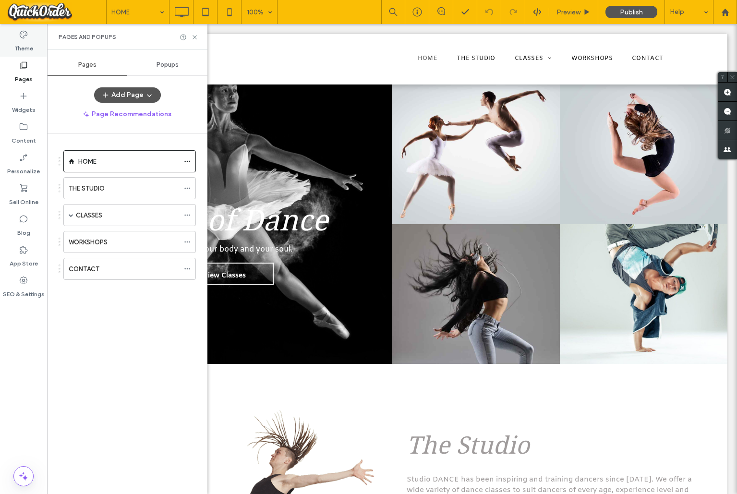
click at [24, 45] on label "Theme" at bounding box center [23, 45] width 19 height 13
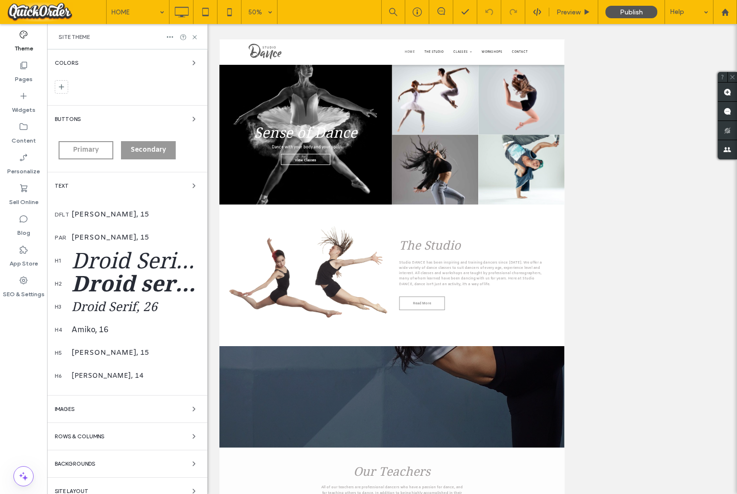
click at [146, 282] on div "Droid serif, 50" at bounding box center [136, 283] width 128 height 25
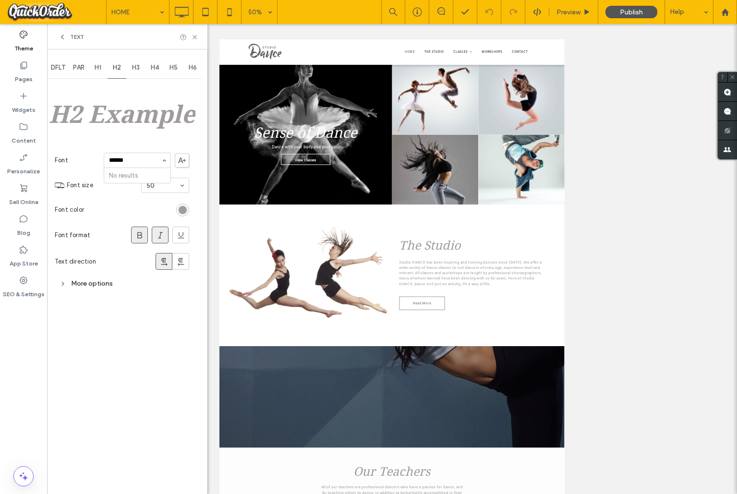
type input "******"
click at [182, 157] on icon at bounding box center [182, 160] width 8 height 6
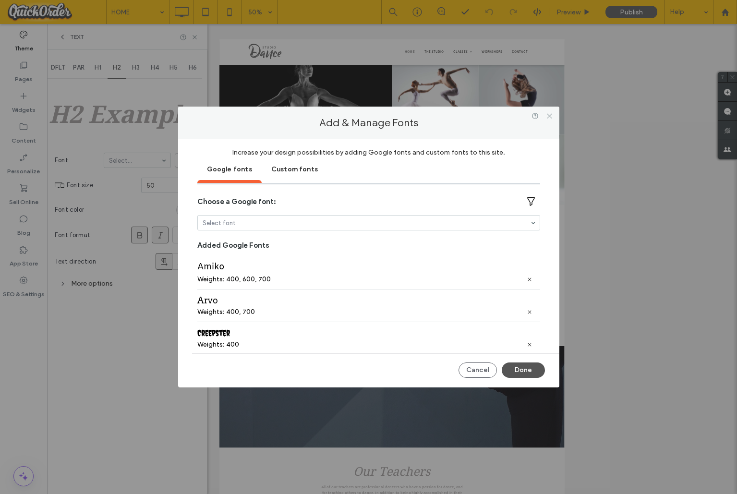
click at [295, 171] on div "Custom fonts" at bounding box center [295, 168] width 66 height 24
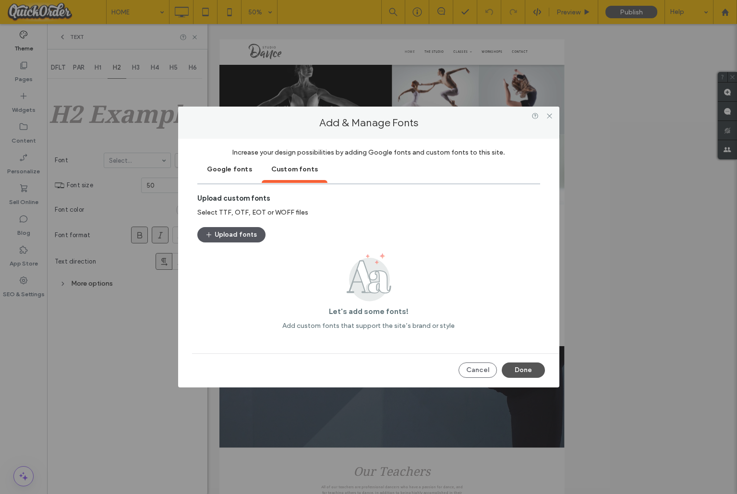
click at [232, 236] on button "Upload fonts" at bounding box center [231, 234] width 68 height 15
click at [226, 168] on div "Google fonts" at bounding box center [229, 168] width 64 height 24
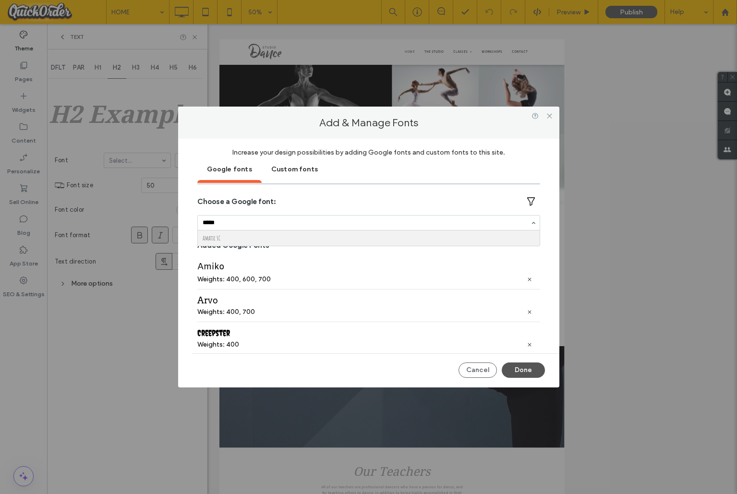
type input "******"
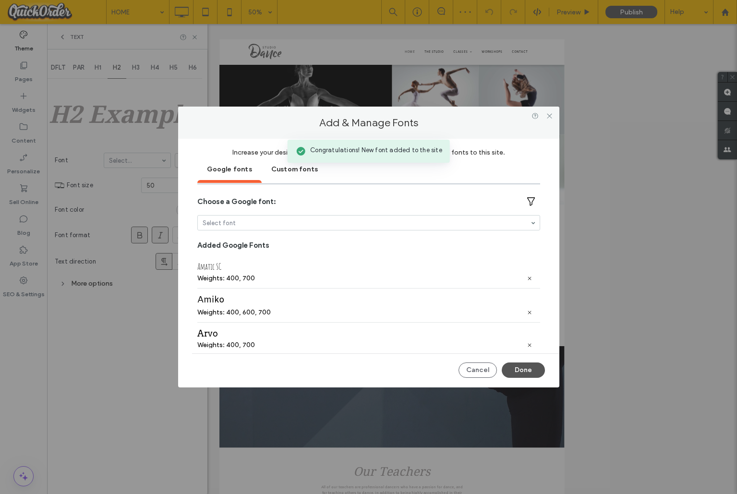
click at [253, 277] on div "Weights: 400, 700" at bounding box center [226, 278] width 58 height 8
click at [525, 372] on button "Done" at bounding box center [523, 369] width 43 height 15
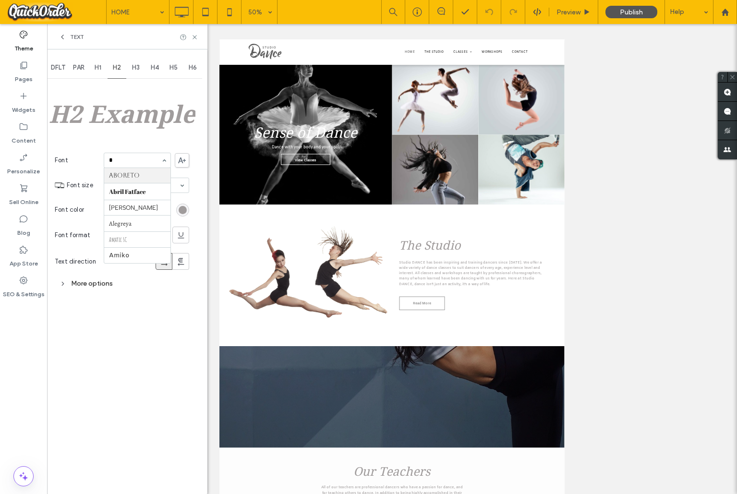
type input "**"
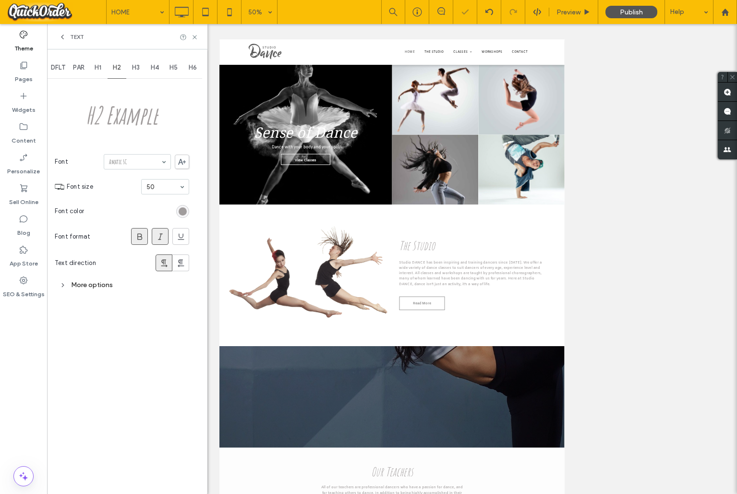
drag, startPoint x: 93, startPoint y: 282, endPoint x: 109, endPoint y: 279, distance: 17.0
click at [95, 282] on div "More options" at bounding box center [122, 284] width 134 height 13
click at [139, 236] on icon at bounding box center [140, 237] width 10 height 10
click at [156, 236] on icon at bounding box center [161, 237] width 10 height 10
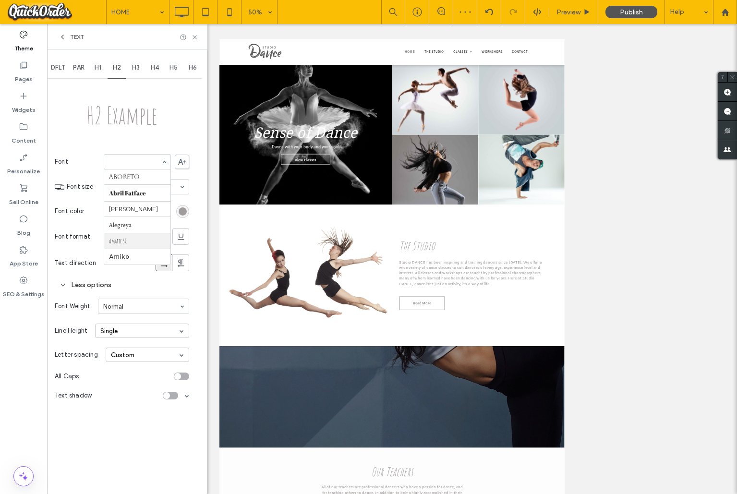
scroll to position [65, 0]
click at [141, 235] on use at bounding box center [139, 236] width 5 height 6
click at [183, 213] on div "rgb(160, 156, 156)" at bounding box center [183, 211] width 8 height 8
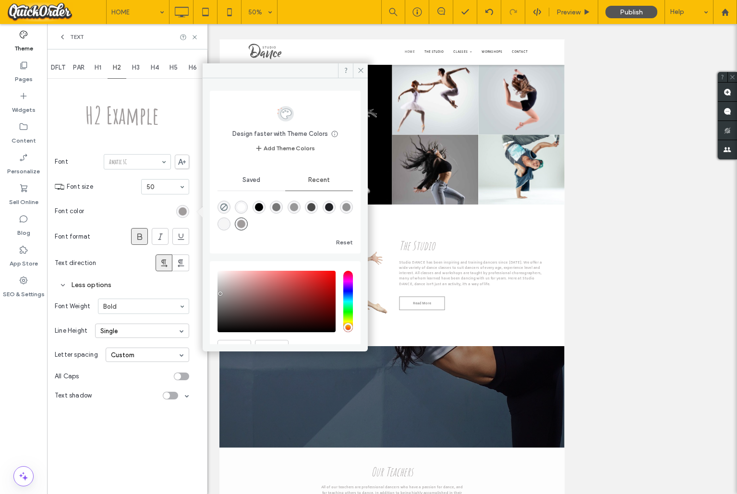
click at [262, 207] on div "rgba(0, 0, 0, 1)" at bounding box center [259, 207] width 8 height 8
type input "*******"
click at [362, 69] on use at bounding box center [360, 70] width 5 height 5
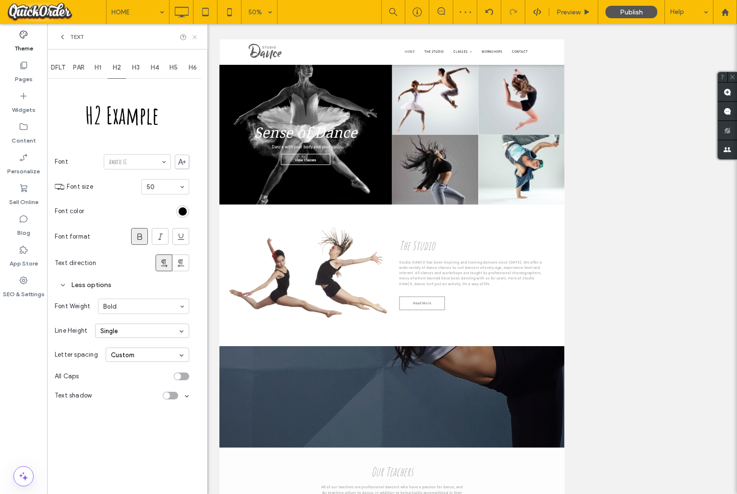
click at [193, 36] on icon at bounding box center [194, 37] width 7 height 7
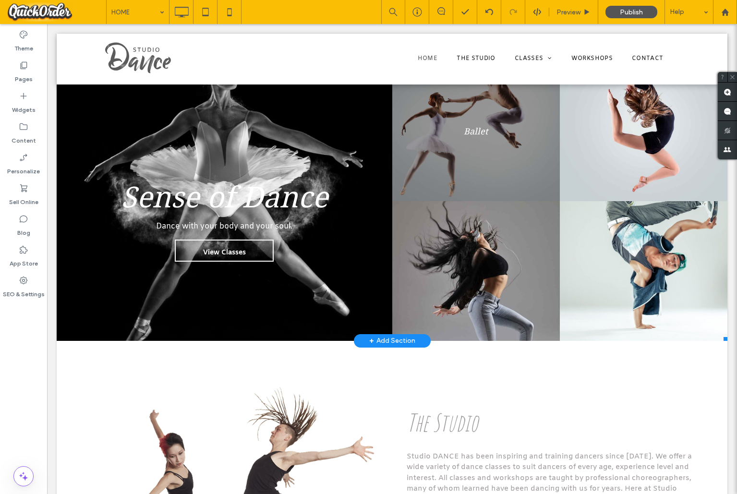
scroll to position [25, 0]
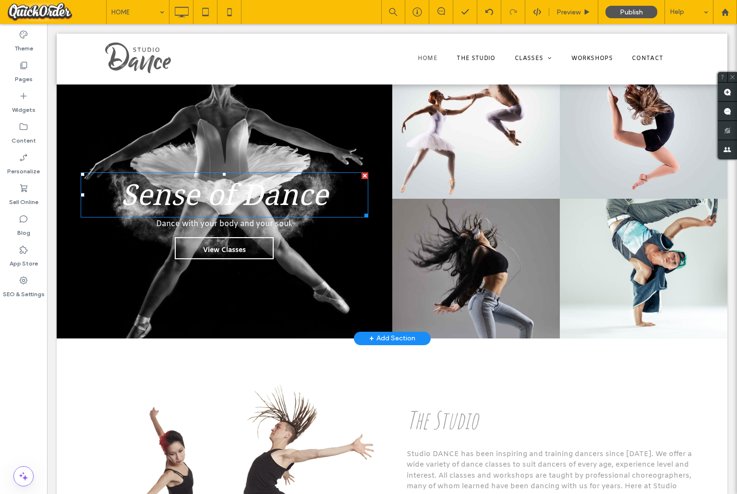
click at [269, 202] on span "Sense of Dance" at bounding box center [224, 195] width 207 height 34
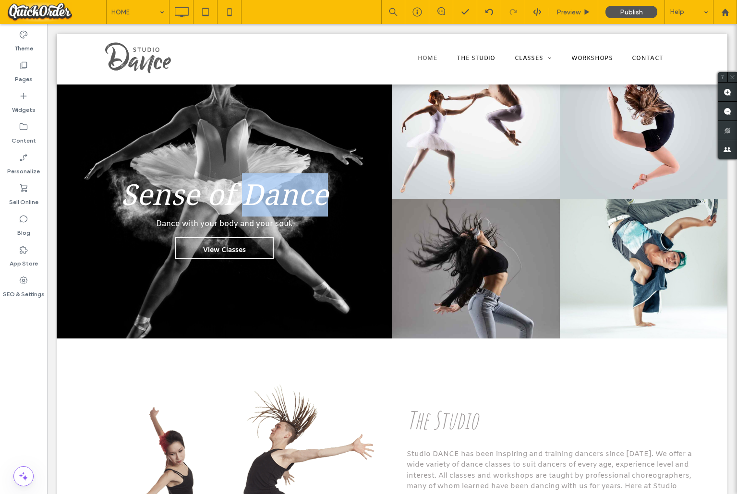
click at [269, 202] on span "Sense of Dance" at bounding box center [224, 195] width 207 height 34
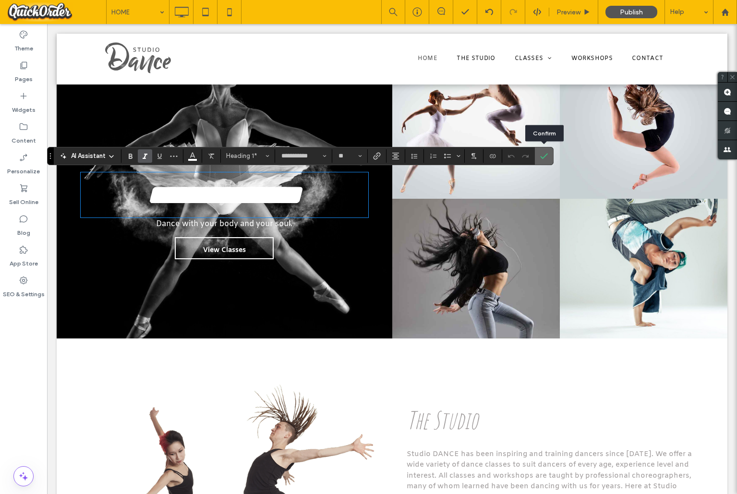
click at [545, 152] on icon "Confirm" at bounding box center [544, 156] width 8 height 8
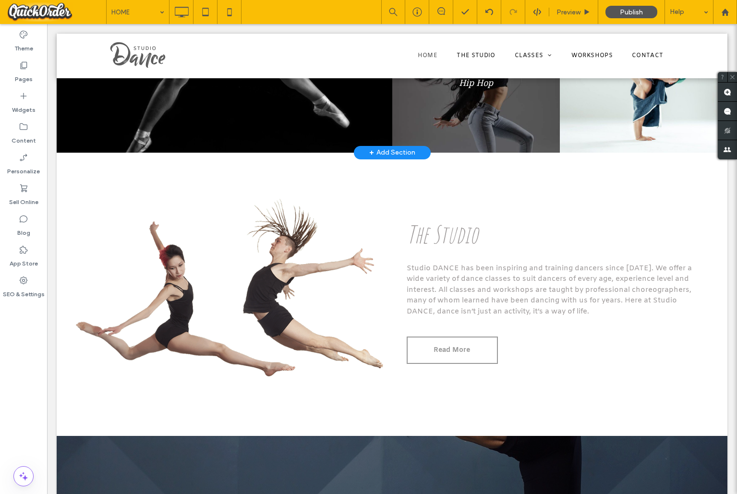
scroll to position [258, 0]
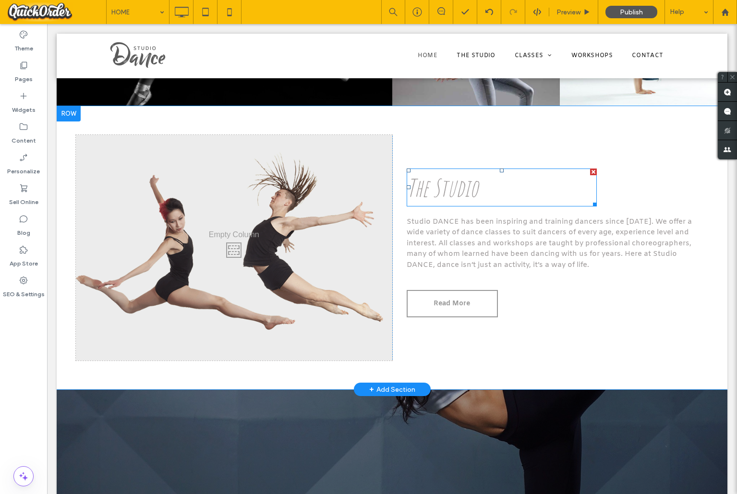
click at [443, 180] on span "The Studio" at bounding box center [442, 187] width 71 height 30
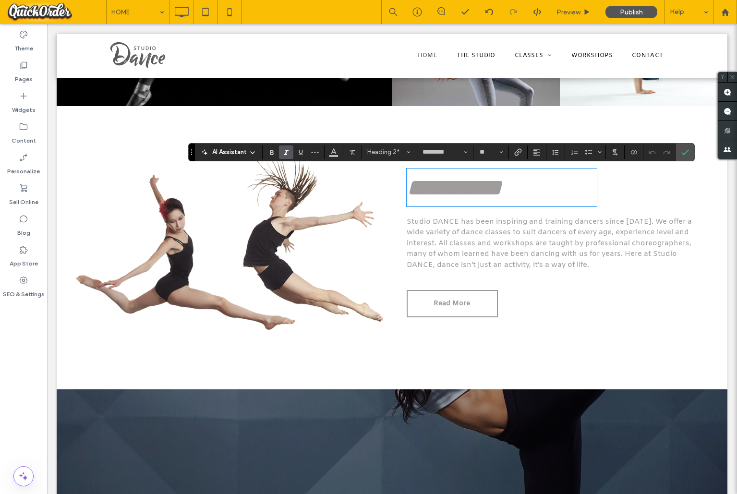
click at [443, 180] on span "**********" at bounding box center [454, 188] width 95 height 24
click at [391, 151] on span "Heading 2*" at bounding box center [385, 151] width 37 height 7
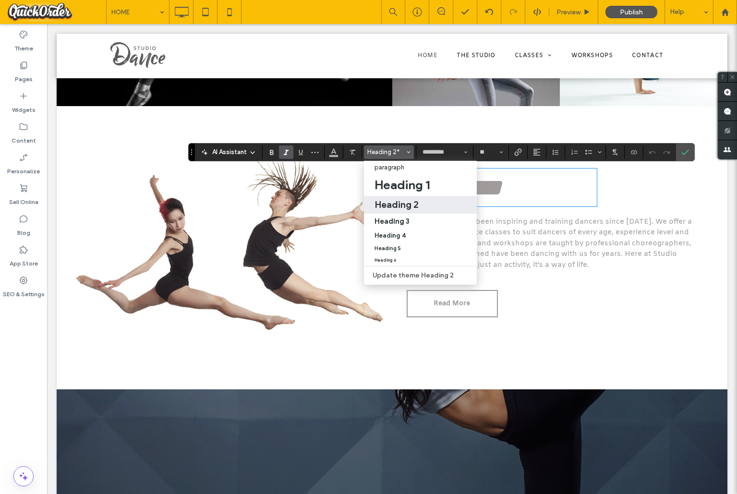
drag, startPoint x: 392, startPoint y: 204, endPoint x: 345, endPoint y: 180, distance: 52.8
click at [392, 204] on h2 "Heading 2" at bounding box center [396, 205] width 44 height 12
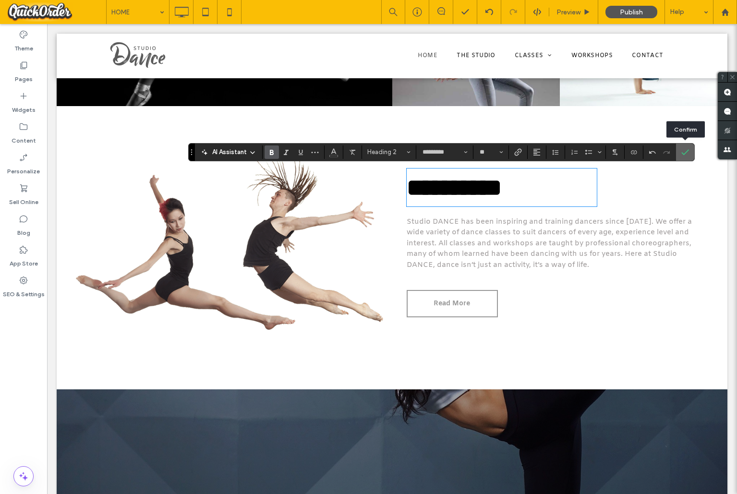
click at [687, 153] on icon "Confirm" at bounding box center [685, 152] width 8 height 8
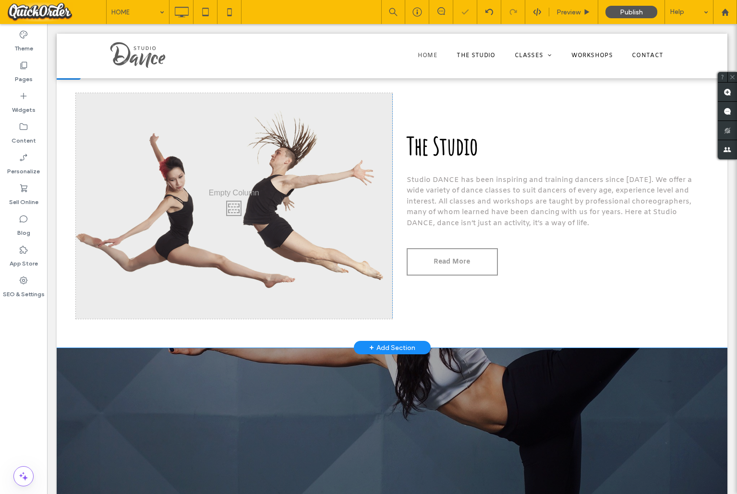
scroll to position [320, 0]
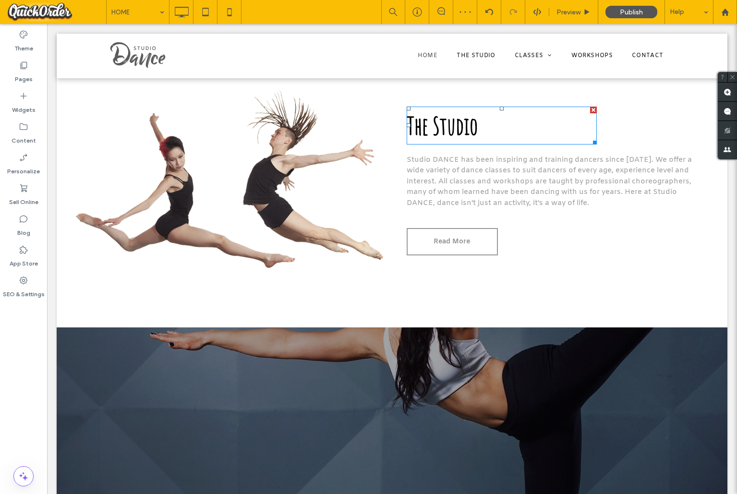
click at [452, 125] on span "The Studio" at bounding box center [442, 125] width 71 height 30
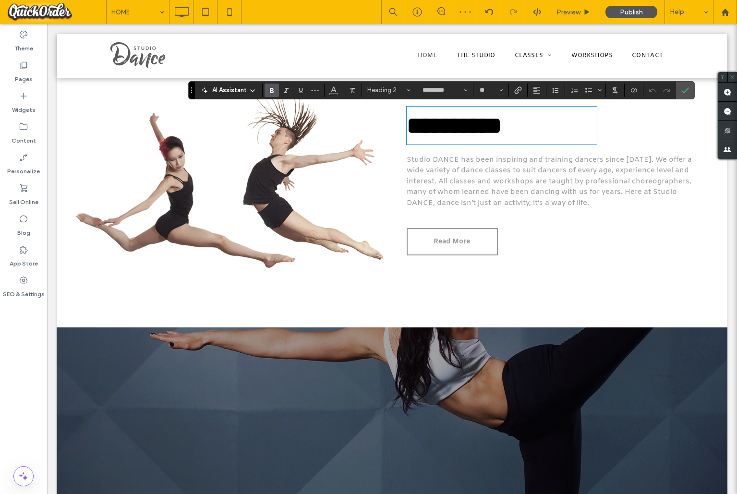
click at [452, 125] on span "**********" at bounding box center [454, 126] width 95 height 24
click at [274, 89] on icon "Bold" at bounding box center [272, 90] width 8 height 8
click at [444, 89] on input "*********" at bounding box center [441, 90] width 41 height 8
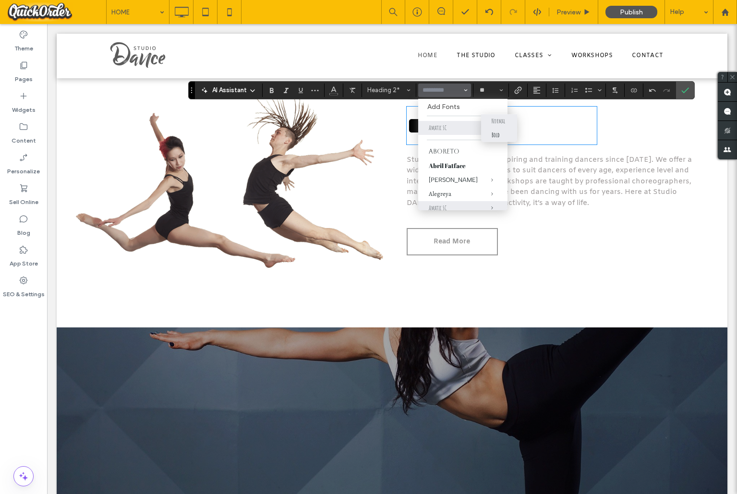
click at [497, 135] on div "Bold" at bounding box center [496, 135] width 8 height 8
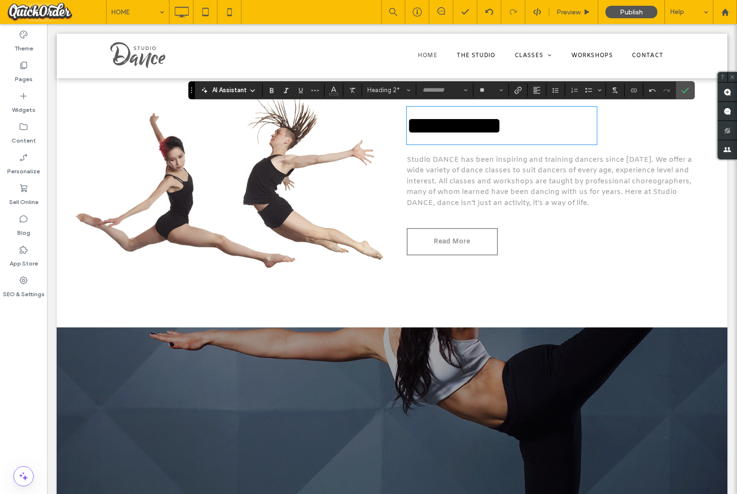
type input "*********"
click at [684, 88] on icon "Confirm" at bounding box center [685, 90] width 8 height 8
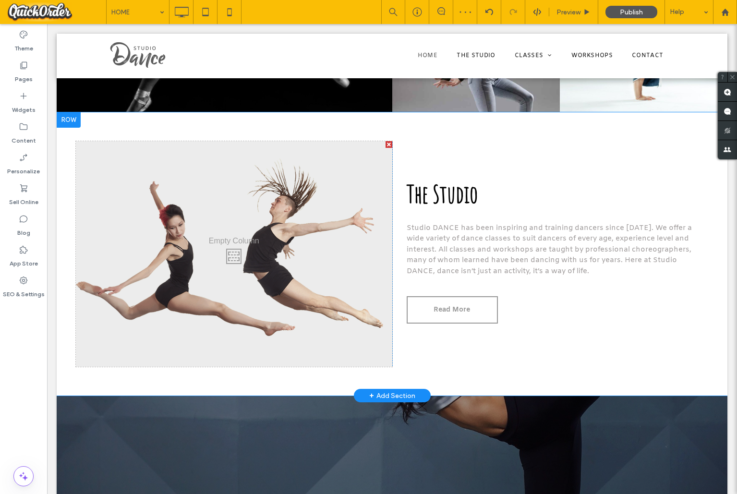
scroll to position [251, 0]
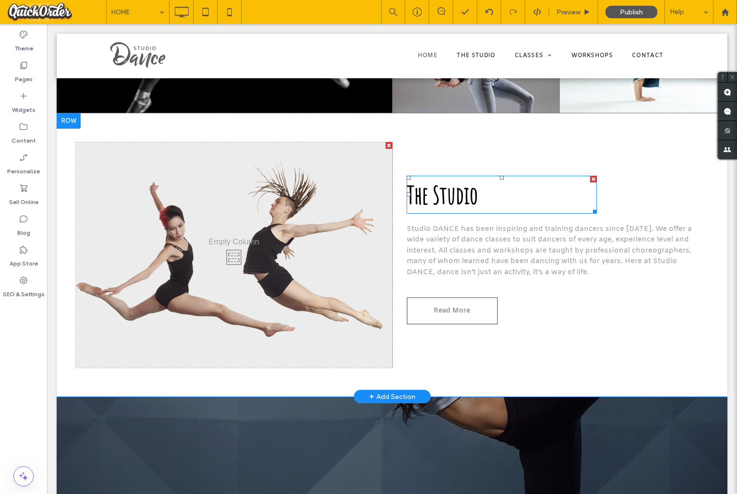
click at [464, 187] on strong "The Studio" at bounding box center [442, 195] width 71 height 30
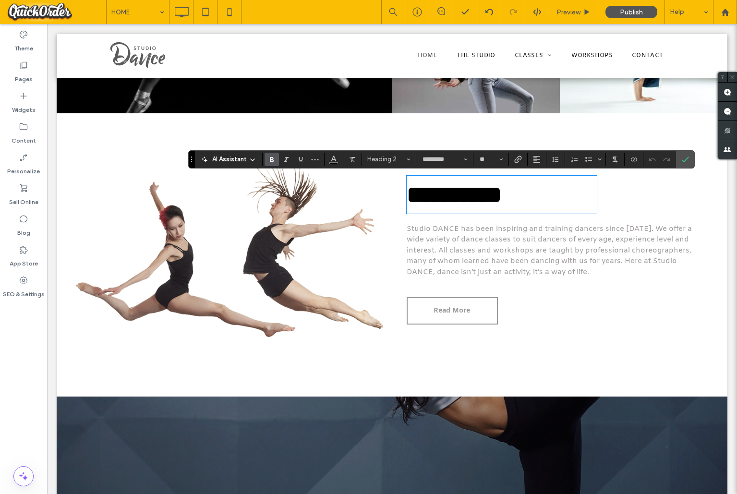
click at [464, 187] on strong "**********" at bounding box center [454, 195] width 95 height 24
click at [268, 158] on icon "Bold" at bounding box center [272, 160] width 8 height 8
click at [511, 194] on h2 "******** **" at bounding box center [502, 195] width 190 height 36
drag, startPoint x: 425, startPoint y: 191, endPoint x: 359, endPoint y: 191, distance: 66.2
click at [359, 191] on div "Click To Paste ******** ** Studio DANCE has been inspiring and training dancers…" at bounding box center [392, 255] width 632 height 226
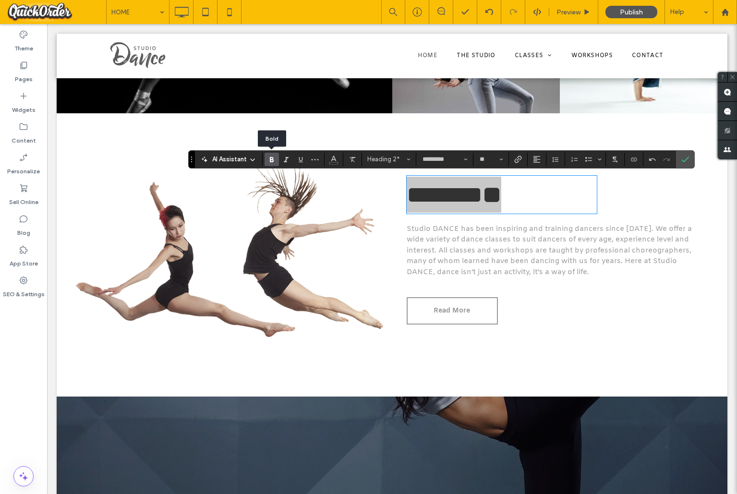
click at [268, 156] on icon "Bold" at bounding box center [272, 160] width 8 height 8
click at [393, 156] on span "Heading 2*" at bounding box center [385, 159] width 37 height 7
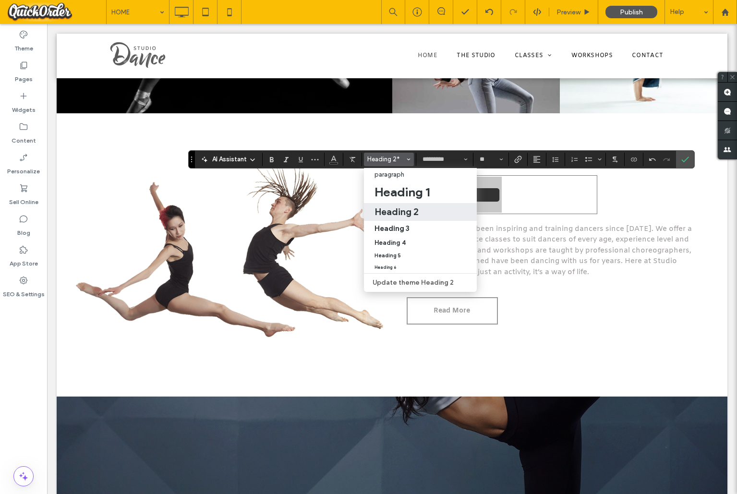
click at [427, 210] on div "Heading 2" at bounding box center [420, 212] width 92 height 12
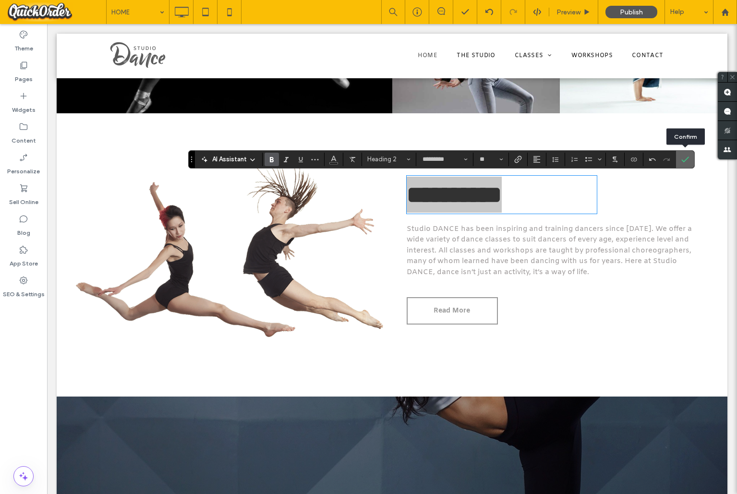
click at [687, 157] on use "Confirm" at bounding box center [685, 159] width 8 height 6
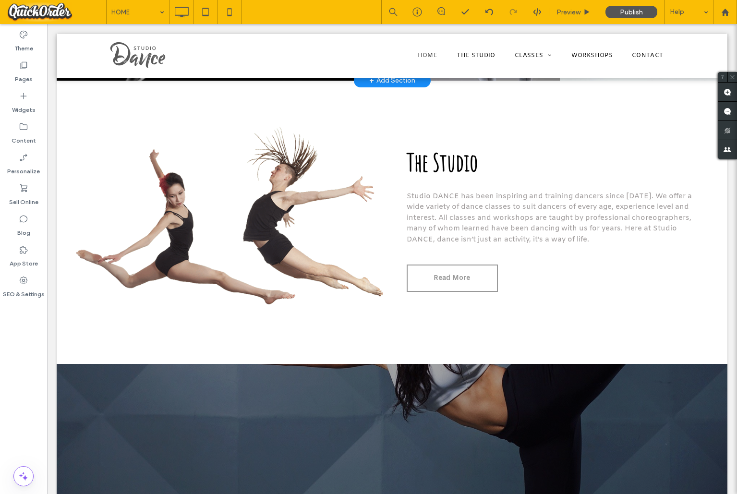
scroll to position [301, 0]
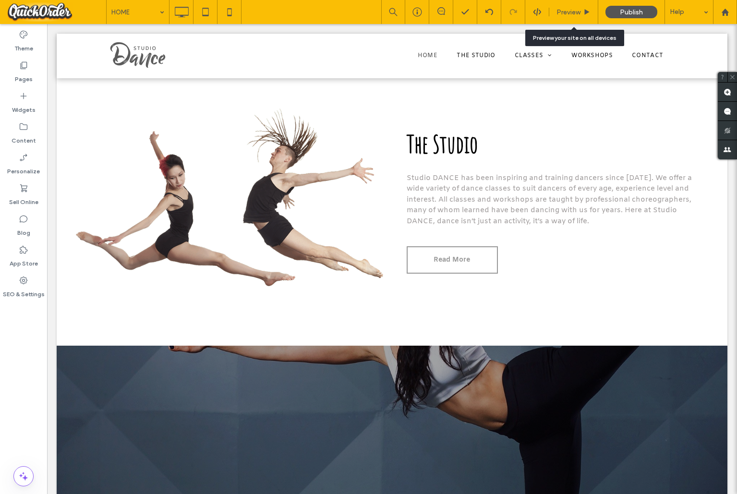
click at [565, 6] on div "Preview" at bounding box center [573, 12] width 49 height 24
